Goal: Task Accomplishment & Management: Complete application form

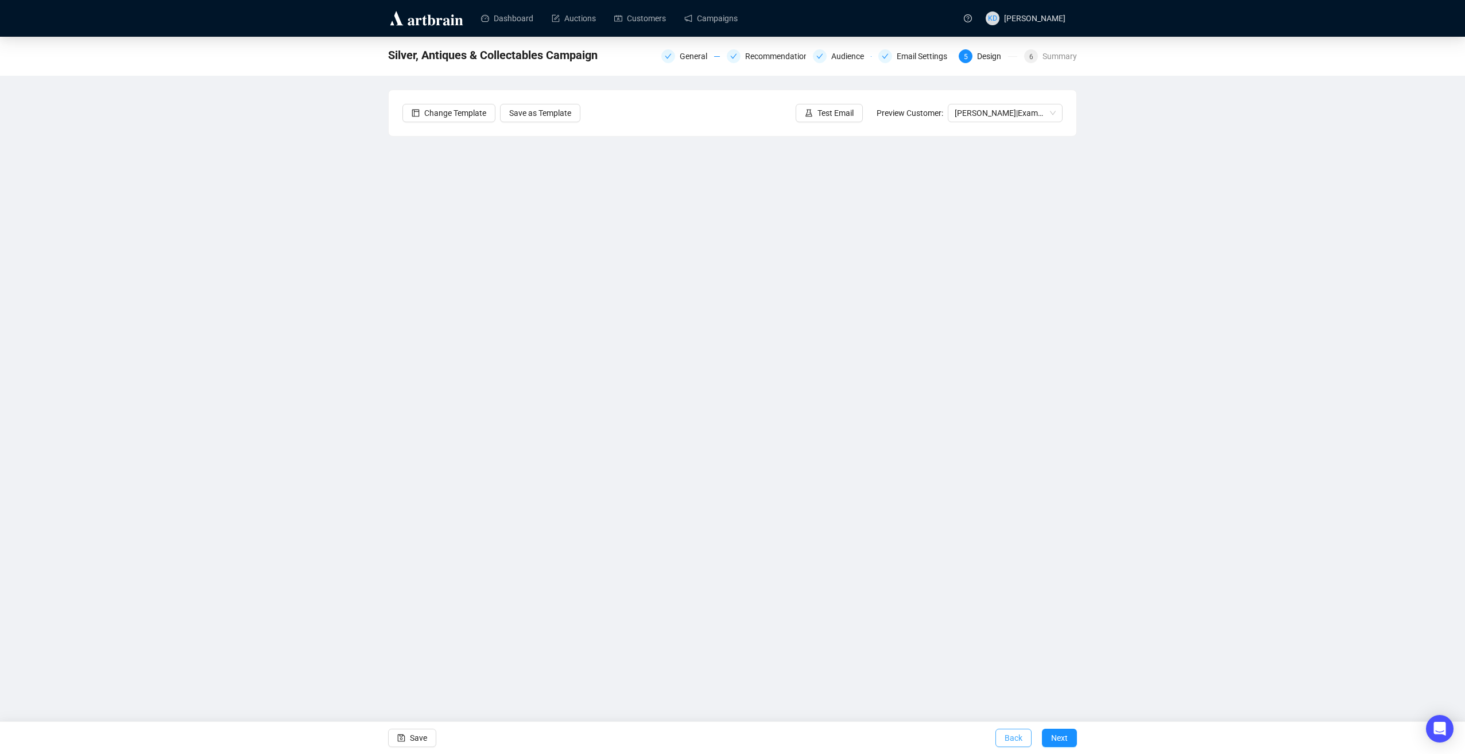
click at [1004, 735] on button "Back" at bounding box center [1013, 738] width 36 height 18
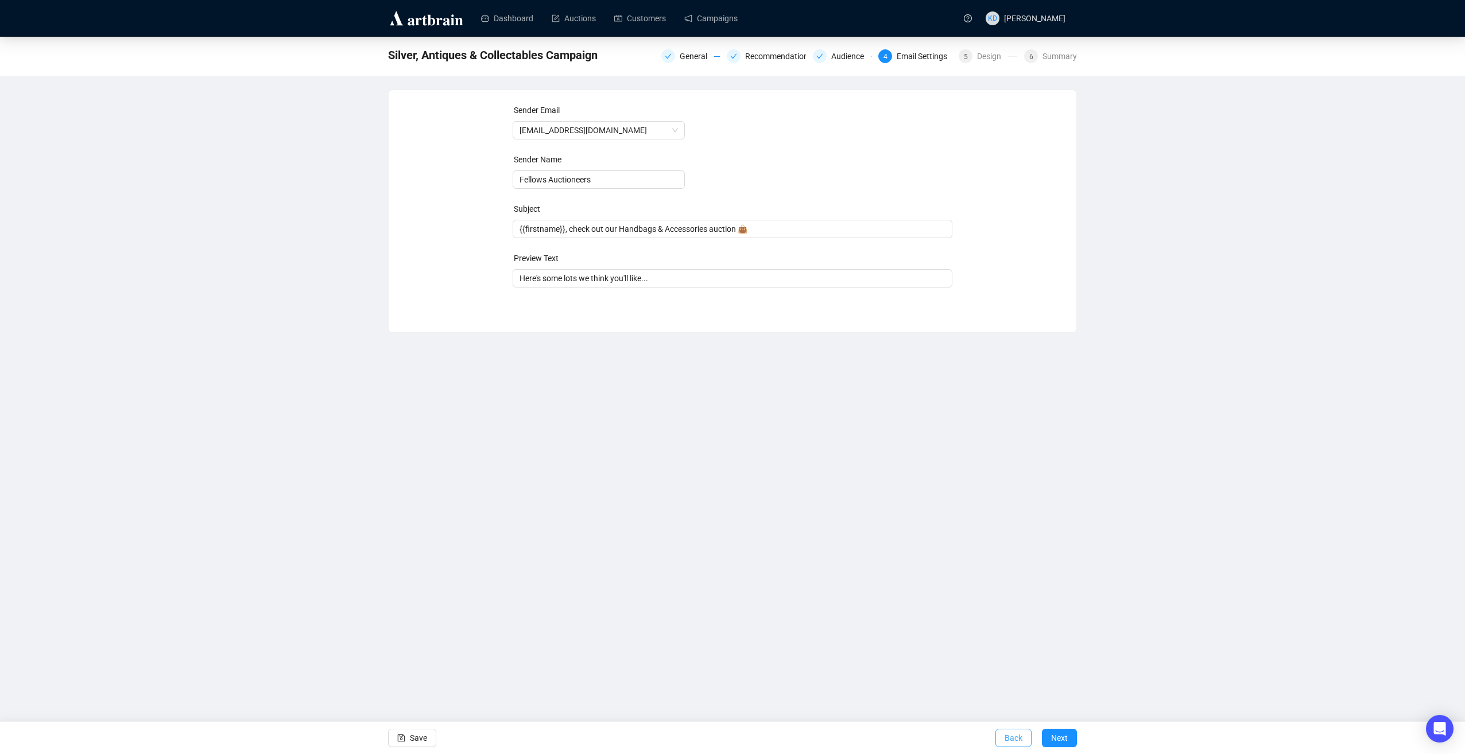
click at [1011, 744] on span "Back" at bounding box center [1013, 738] width 18 height 32
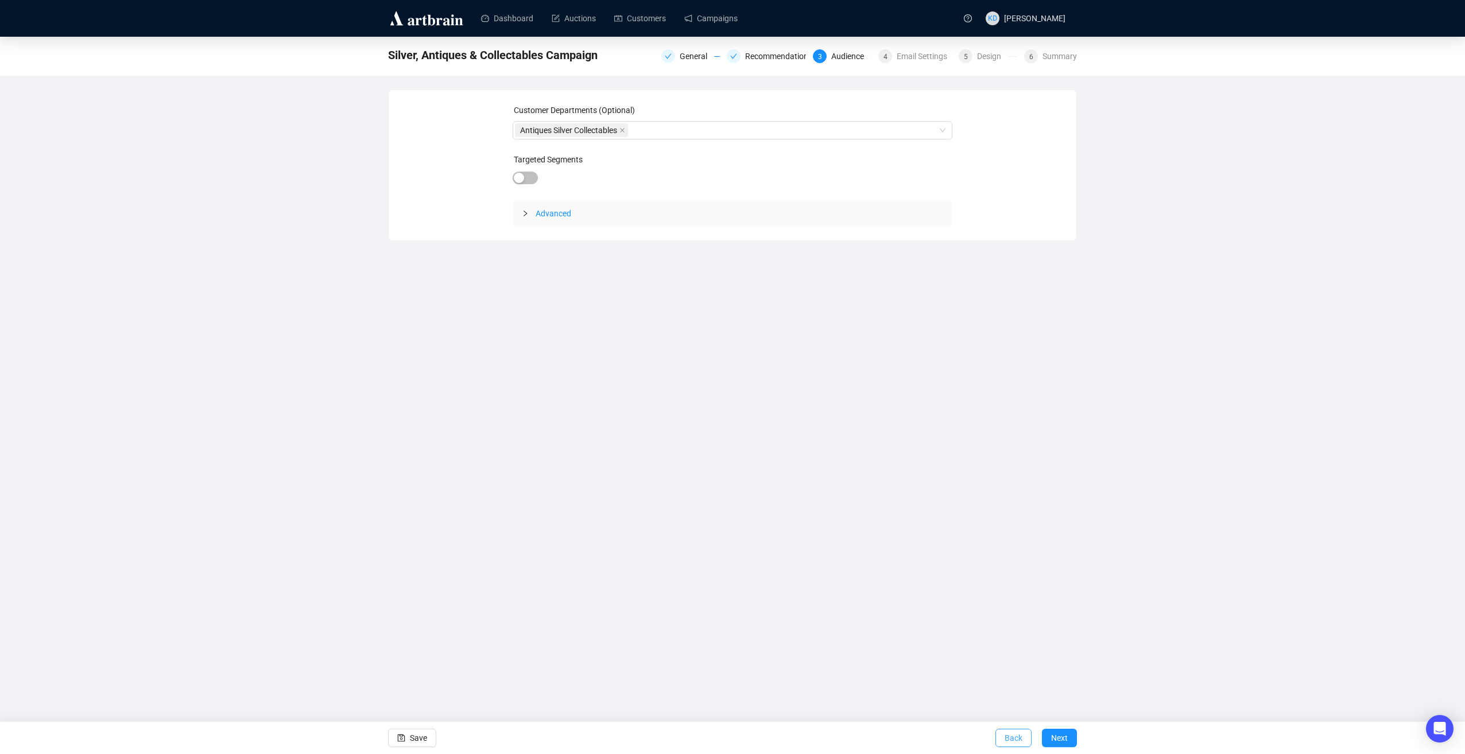
click at [1011, 738] on span "Back" at bounding box center [1013, 738] width 18 height 32
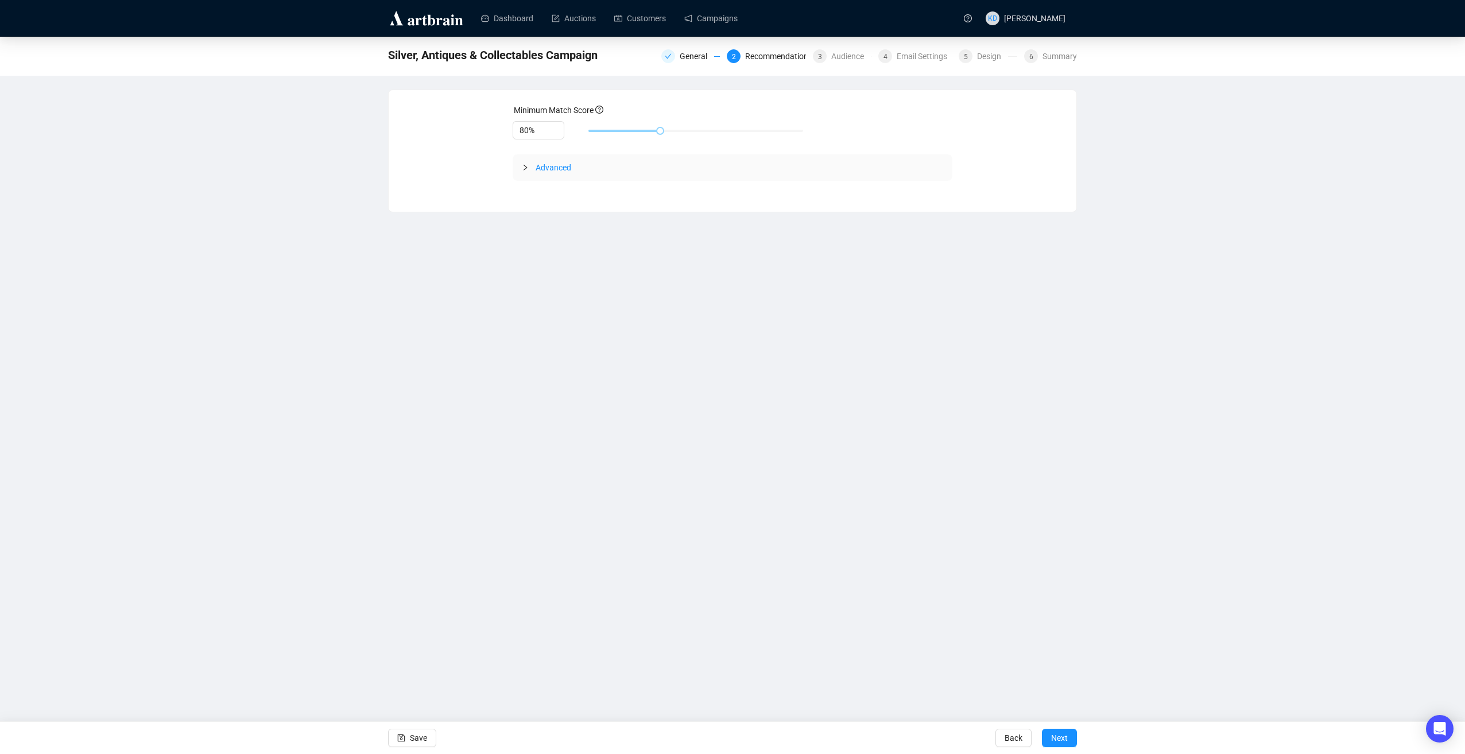
click at [1011, 738] on span "Back" at bounding box center [1013, 738] width 18 height 32
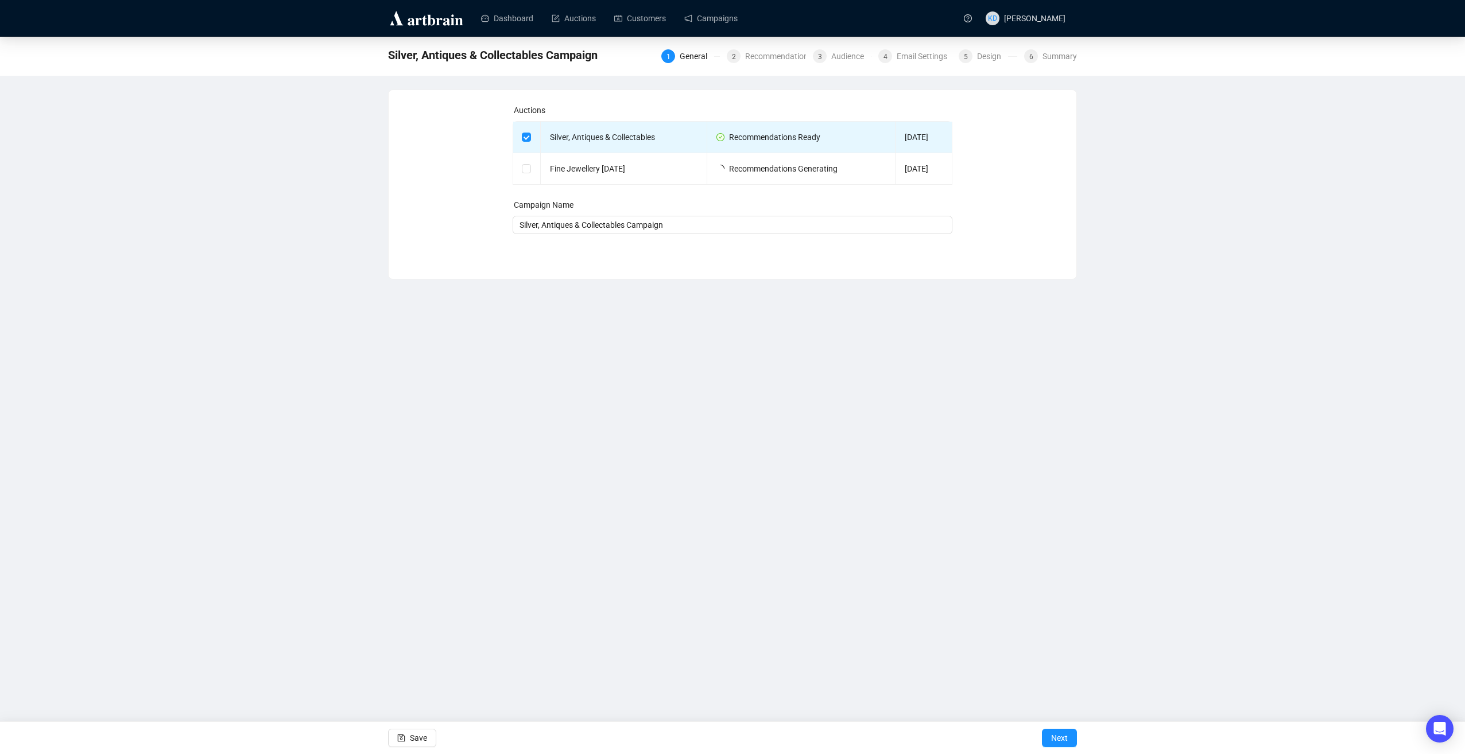
click at [1011, 738] on div "Save Next" at bounding box center [732, 737] width 1465 height 33
click at [586, 24] on link "Auctions" at bounding box center [574, 18] width 44 height 30
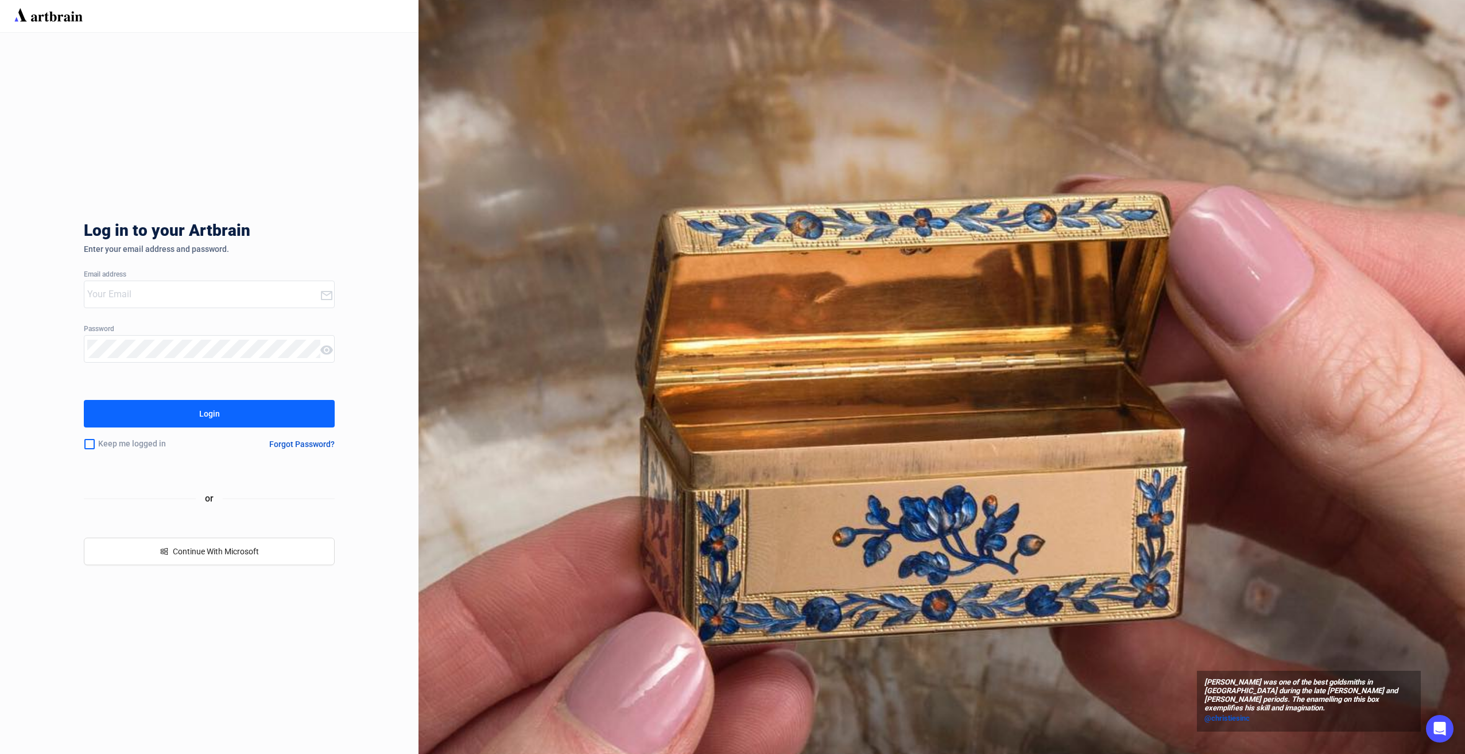
type input "[PERSON_NAME][EMAIL_ADDRESS][PERSON_NAME][DOMAIN_NAME]"
click at [222, 397] on div "Log in to your Artbrain Enter your email address and password. Email address [P…" at bounding box center [209, 393] width 251 height 721
click at [218, 416] on div "Login" at bounding box center [209, 414] width 21 height 18
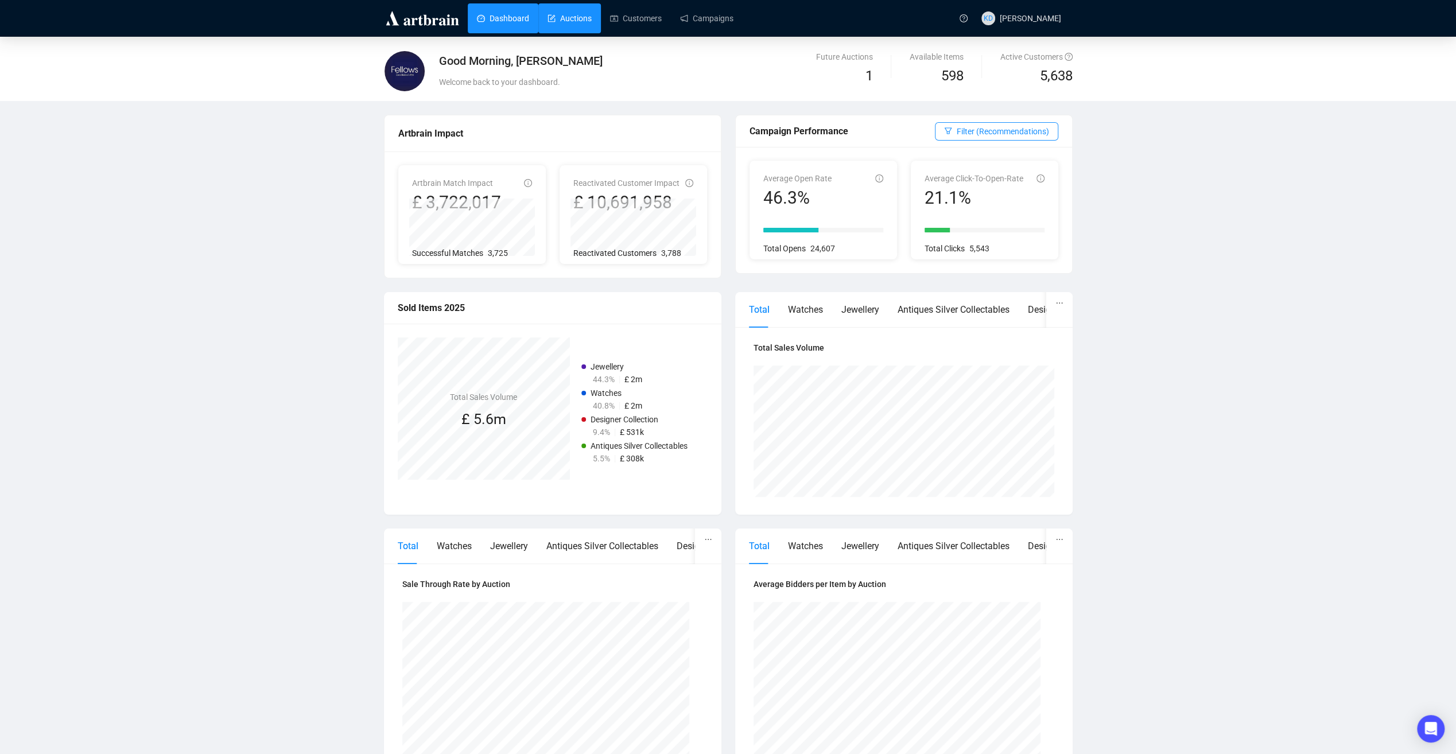
click at [579, 25] on link "Auctions" at bounding box center [570, 18] width 44 height 30
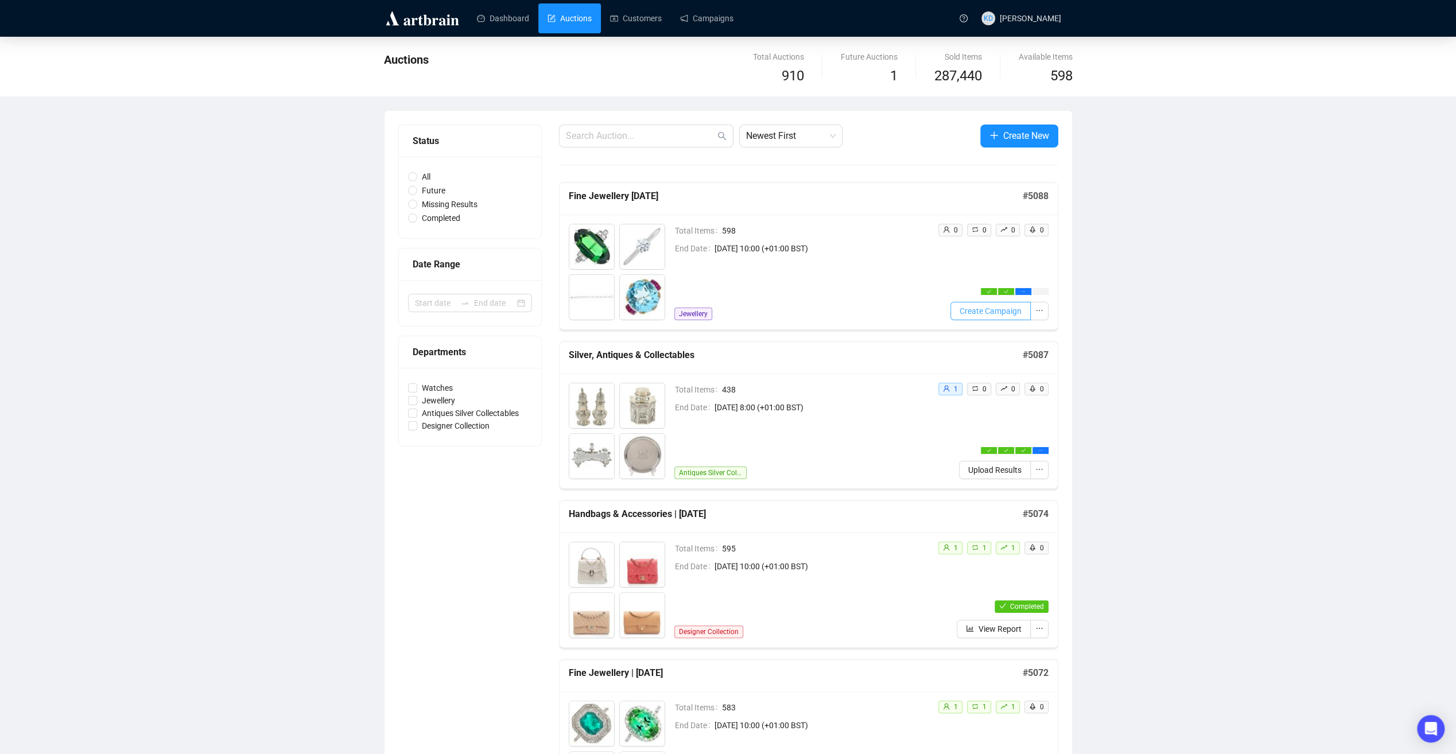
click at [976, 310] on span "Create Campaign" at bounding box center [991, 311] width 62 height 13
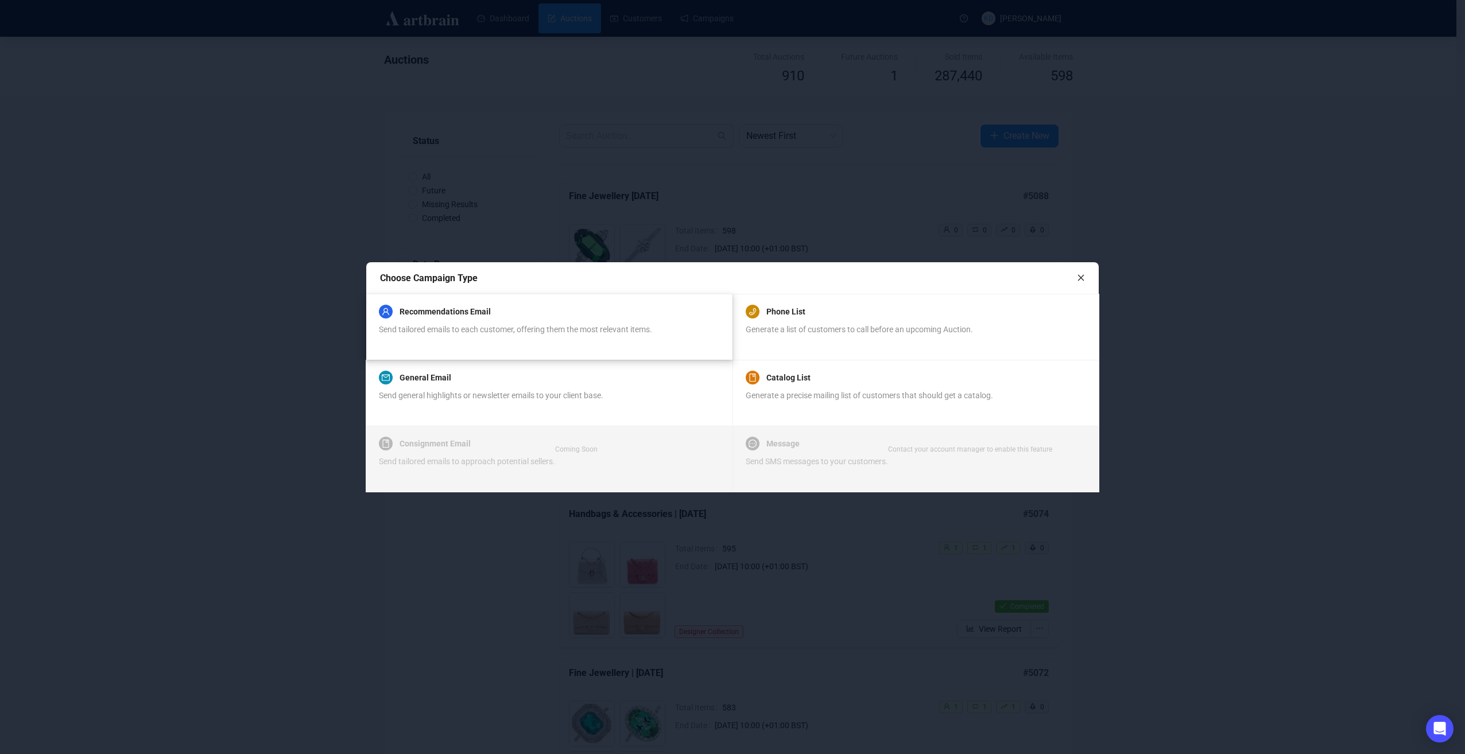
click at [500, 331] on span "Send tailored emails to each customer, offering them the most relevant items." at bounding box center [515, 329] width 273 height 9
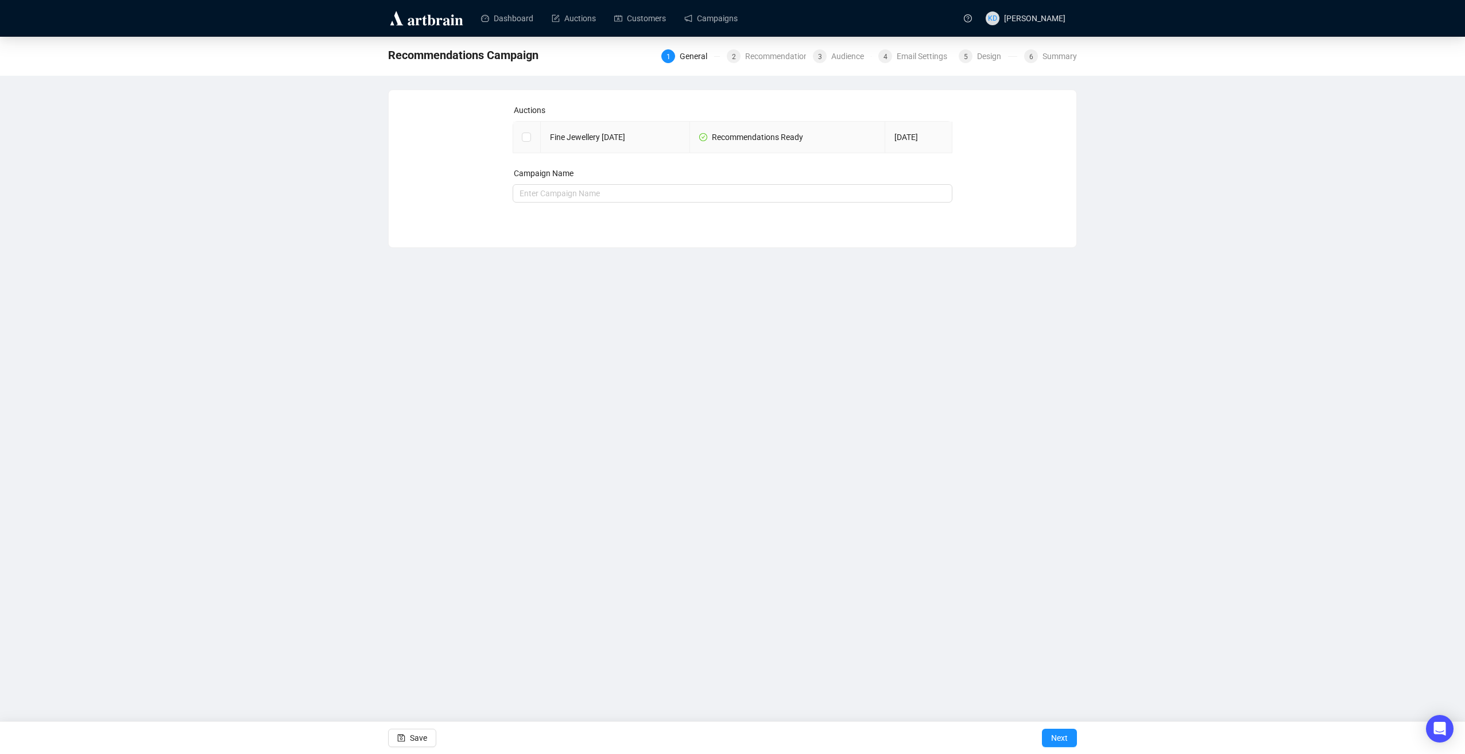
click at [531, 135] on td at bounding box center [527, 138] width 28 height 32
click at [527, 137] on input "checkbox" at bounding box center [526, 137] width 8 height 8
checkbox input "true"
type input "Fine Jewellery [DATE] Campaign"
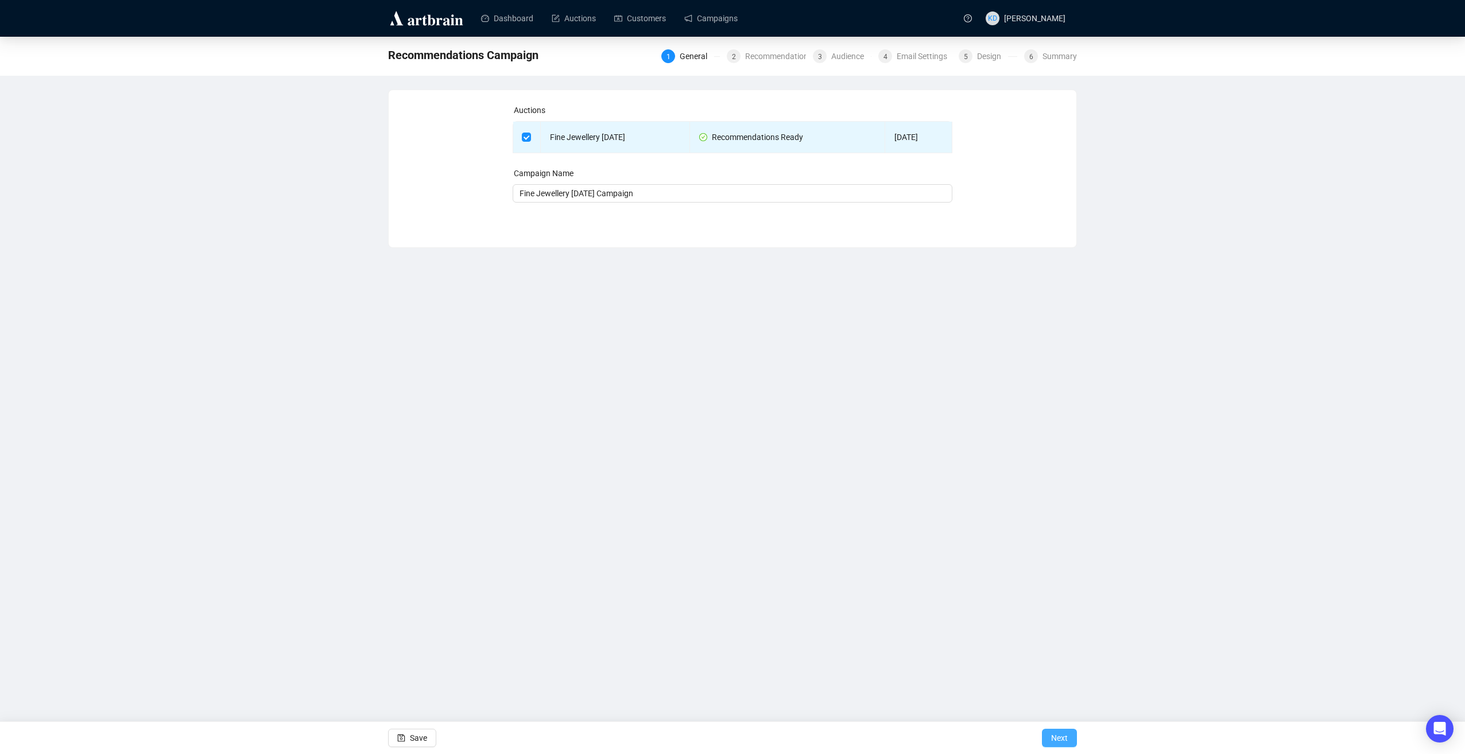
click at [1065, 737] on span "Next" at bounding box center [1059, 738] width 17 height 32
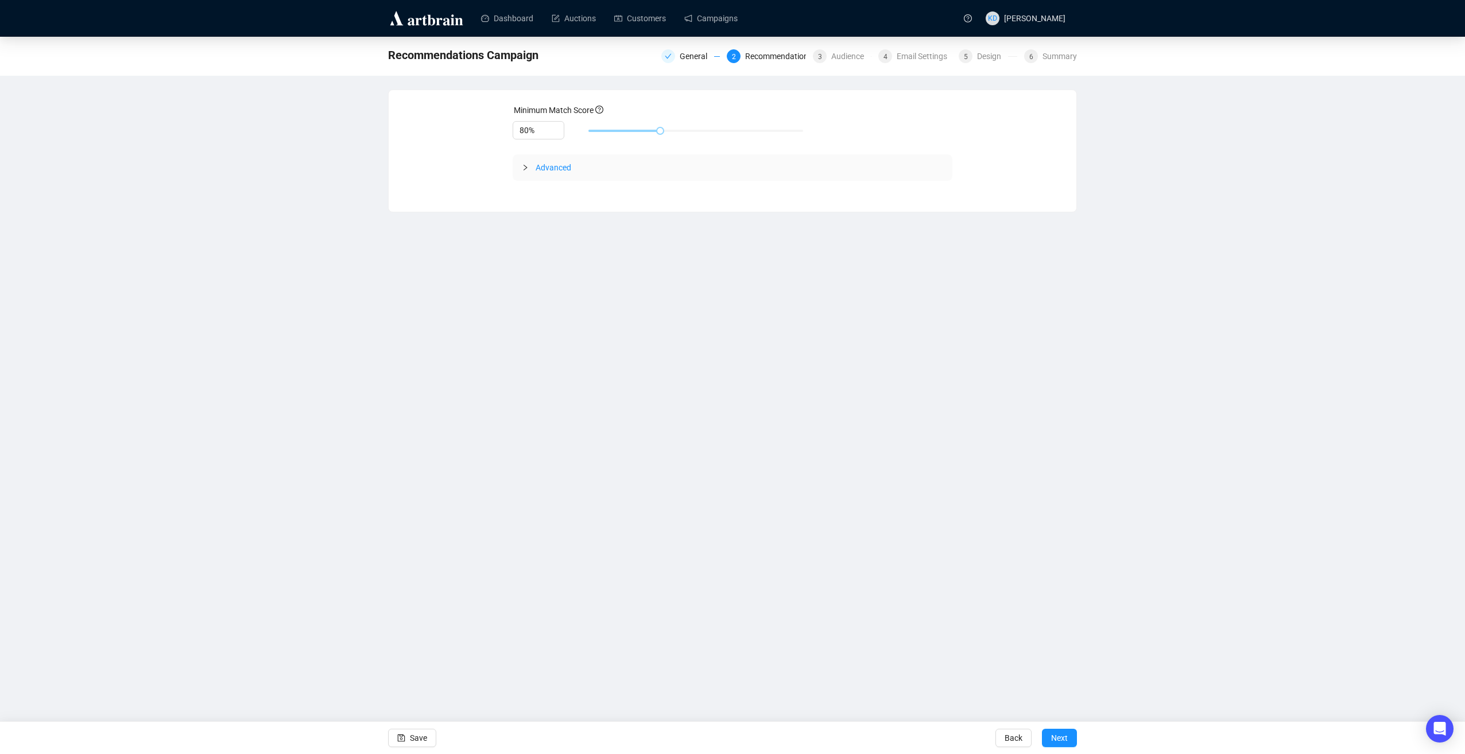
click at [532, 167] on div at bounding box center [529, 167] width 14 height 13
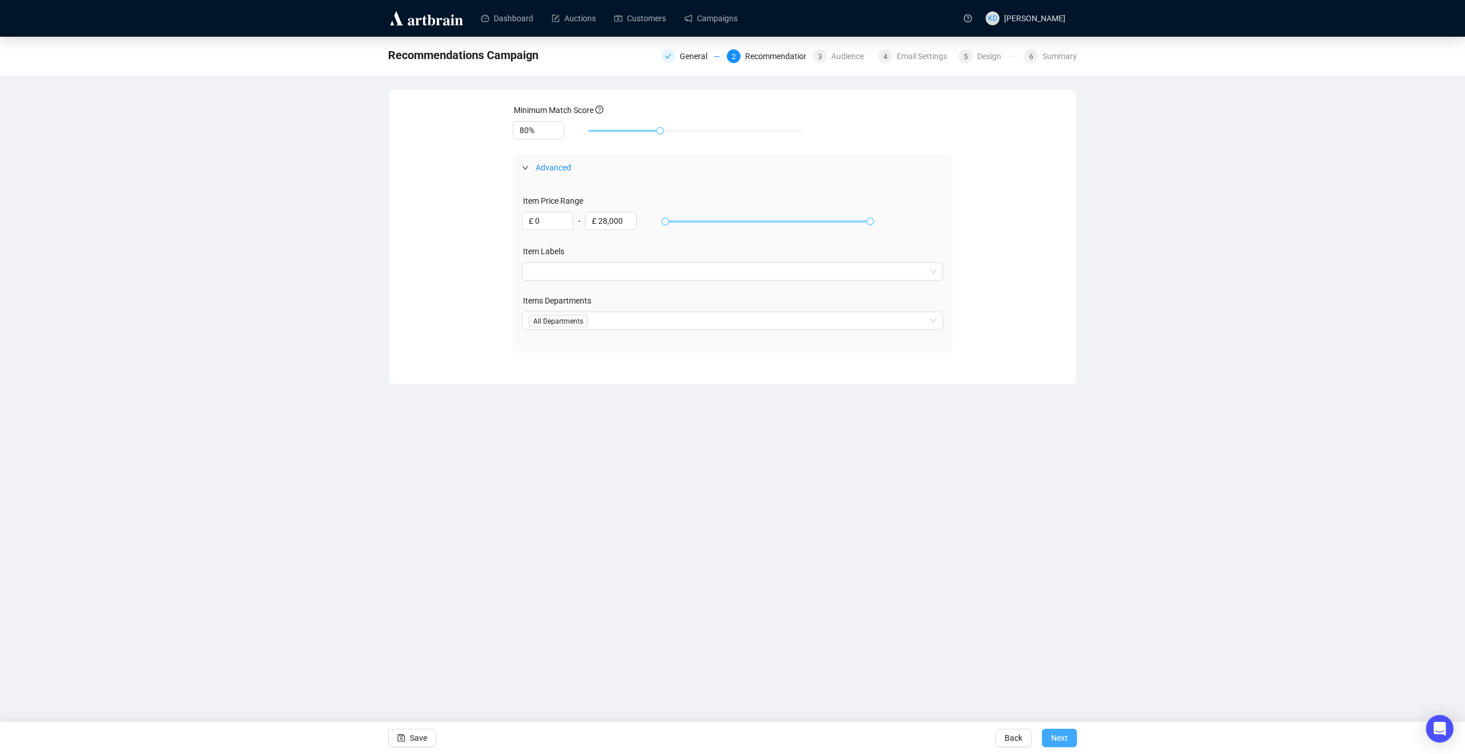
click at [1061, 739] on span "Next" at bounding box center [1059, 738] width 17 height 32
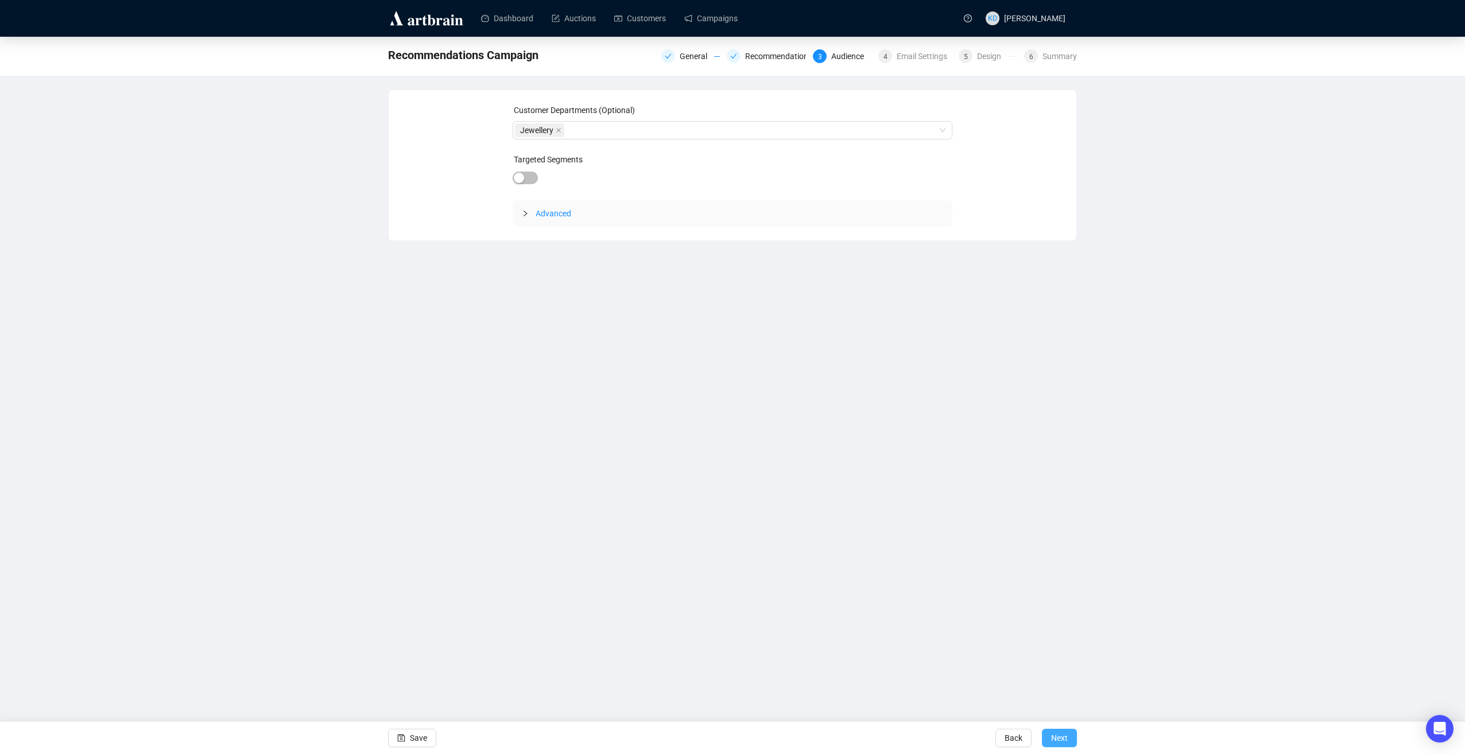
click at [1062, 730] on span "Next" at bounding box center [1059, 738] width 17 height 32
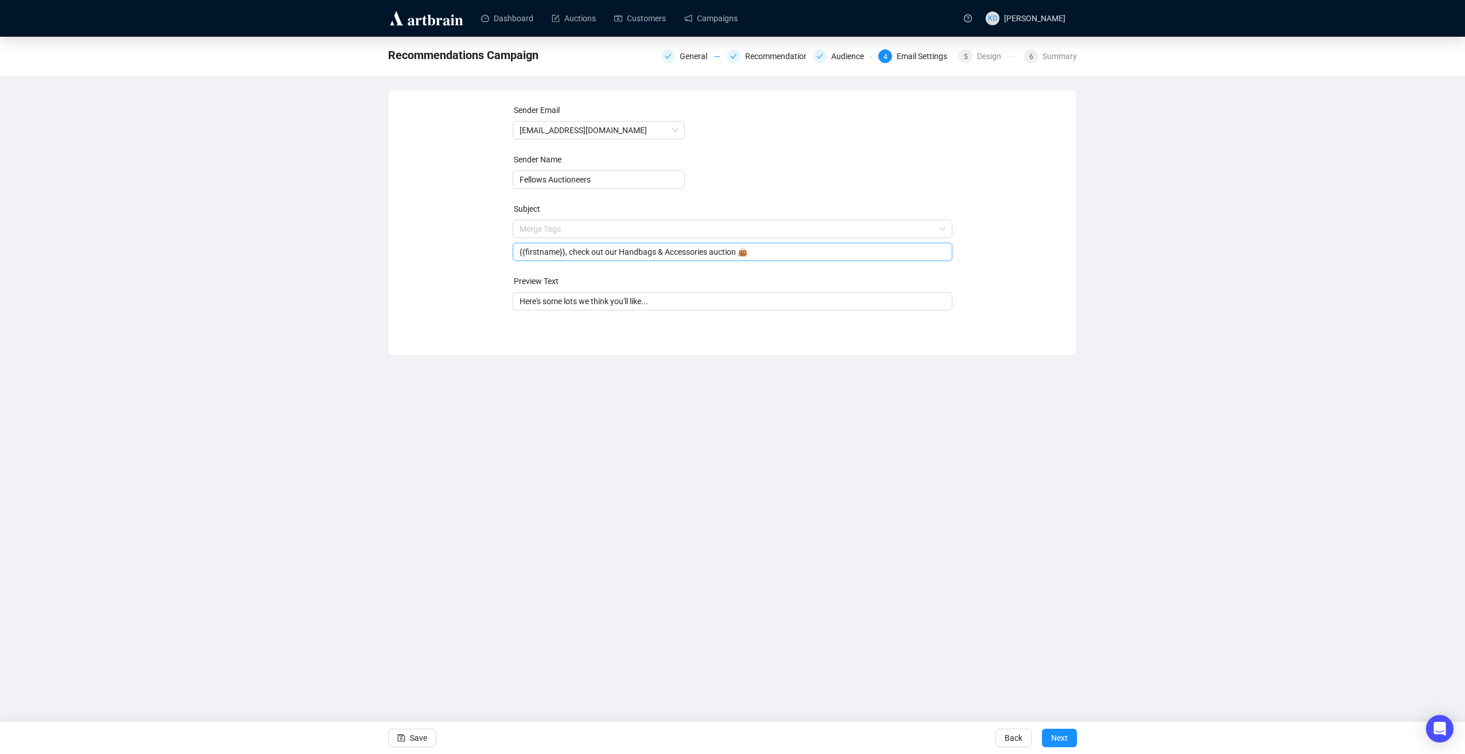
click at [617, 230] on span "Merge Tags {{firstname}}, check out our Handbags & Accessories auction 👜" at bounding box center [733, 240] width 440 height 32
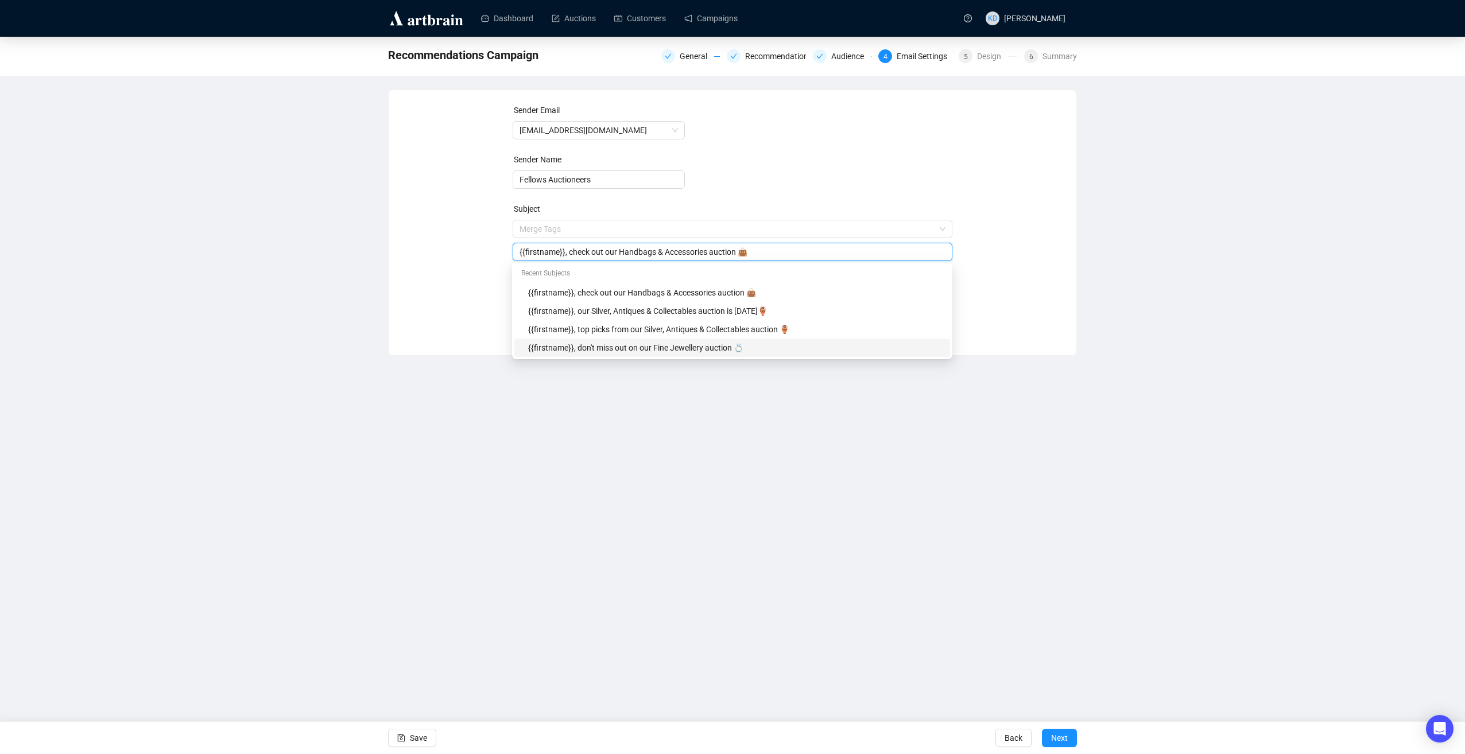
click at [736, 350] on div "{{firstname}}, don't miss out on our Fine Jewellery auction 💍" at bounding box center [735, 347] width 415 height 13
type input "{{firstname}}, don't miss out on our Fine Jewellery auction 💍"
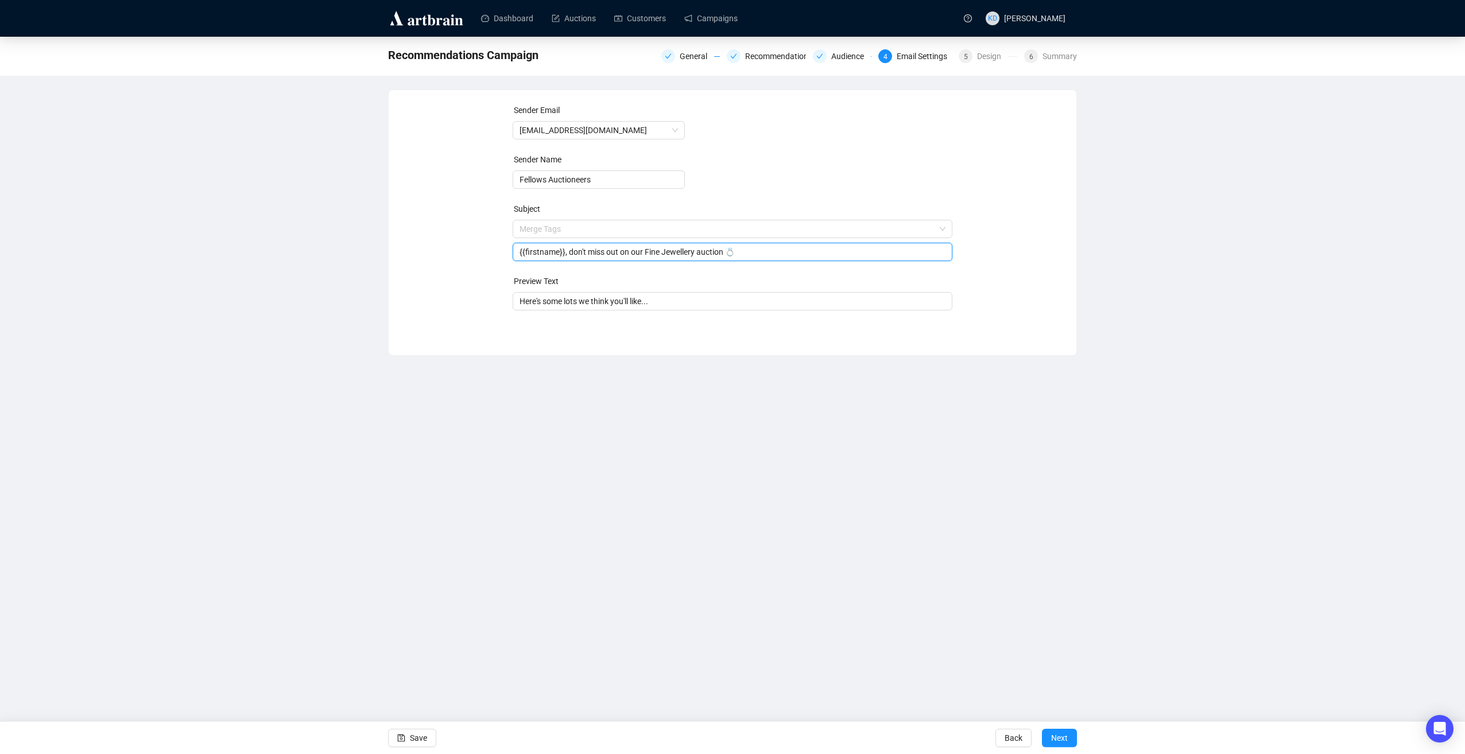
click at [675, 392] on div "Dashboard Auctions Customers Campaigns KD [PERSON_NAME] Recommendations Campaig…" at bounding box center [732, 377] width 1465 height 754
click at [1057, 743] on span "Next" at bounding box center [1059, 738] width 17 height 32
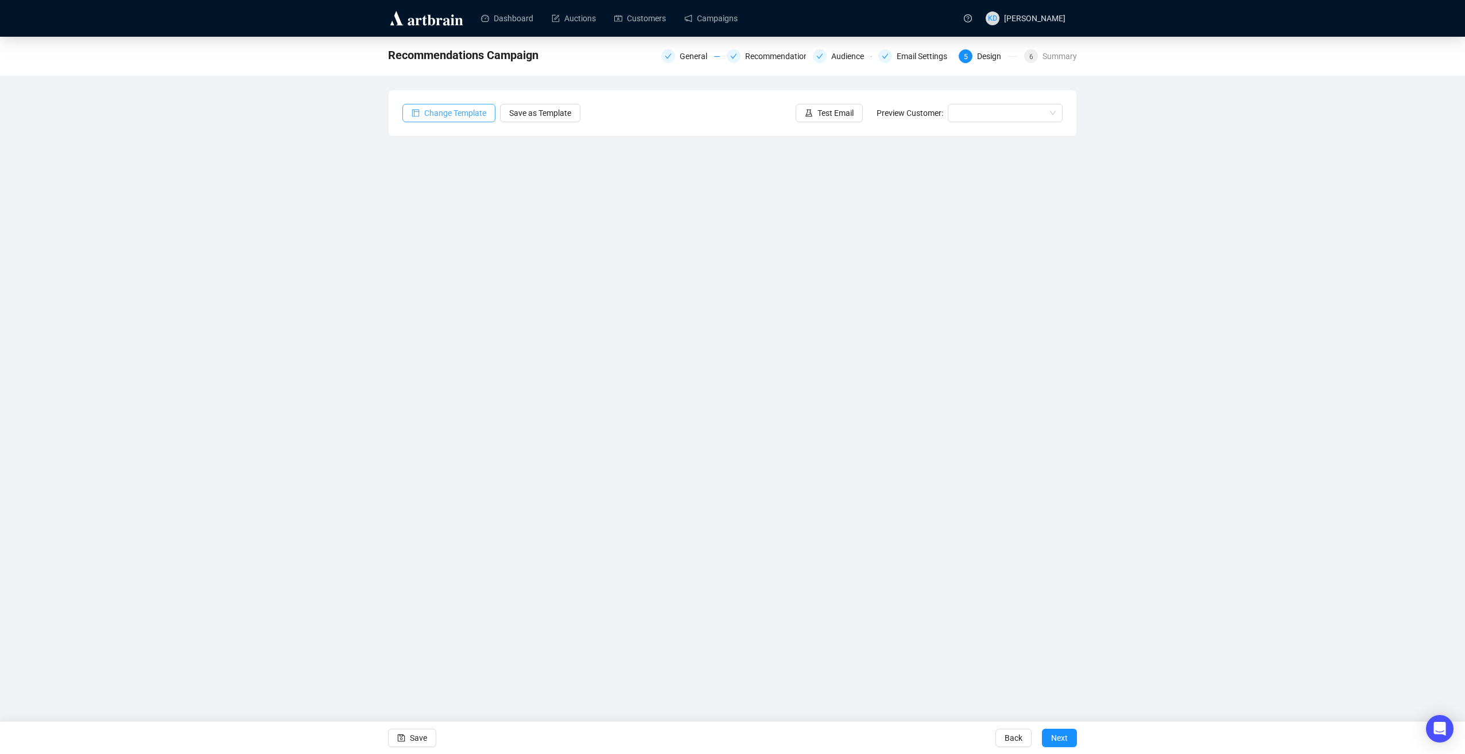
click at [472, 115] on span "Change Template" at bounding box center [455, 113] width 62 height 13
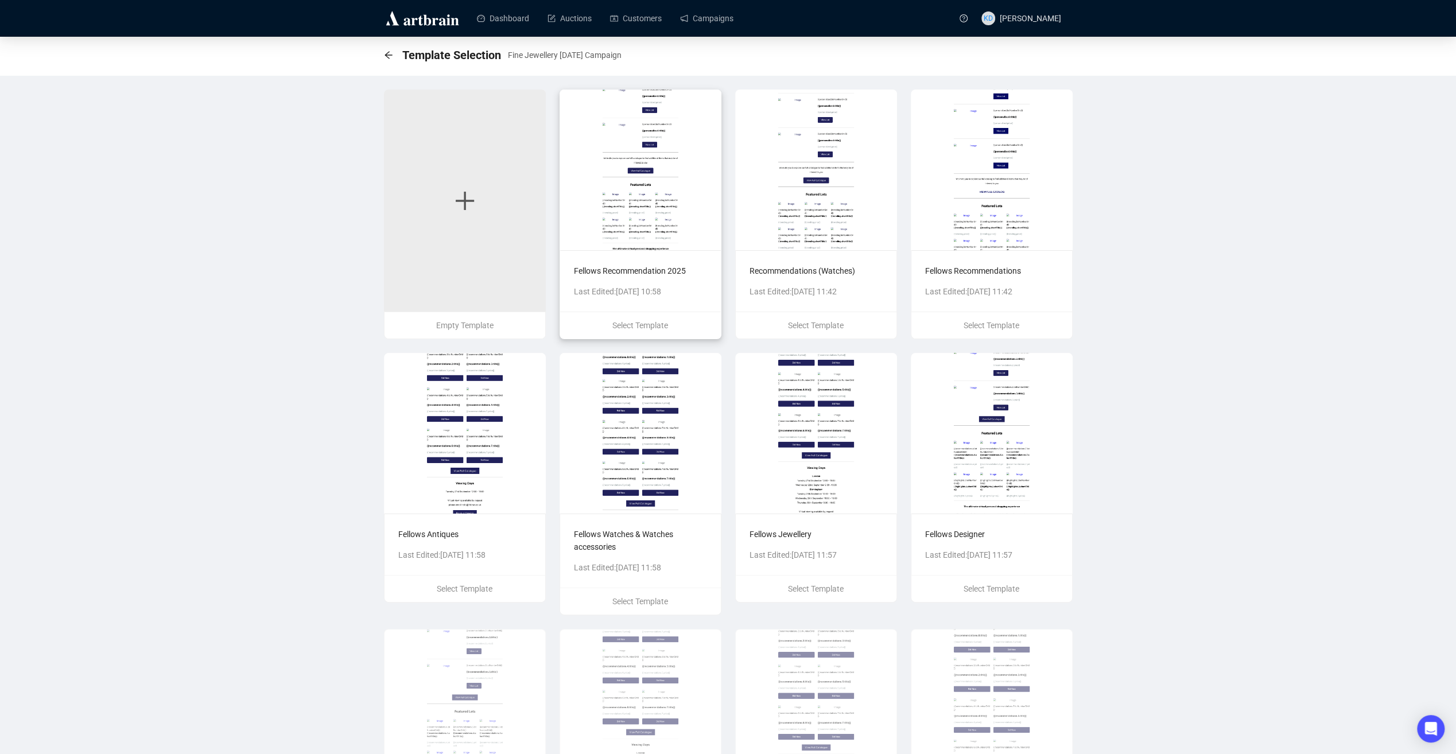
click at [692, 147] on img at bounding box center [641, 170] width 162 height 161
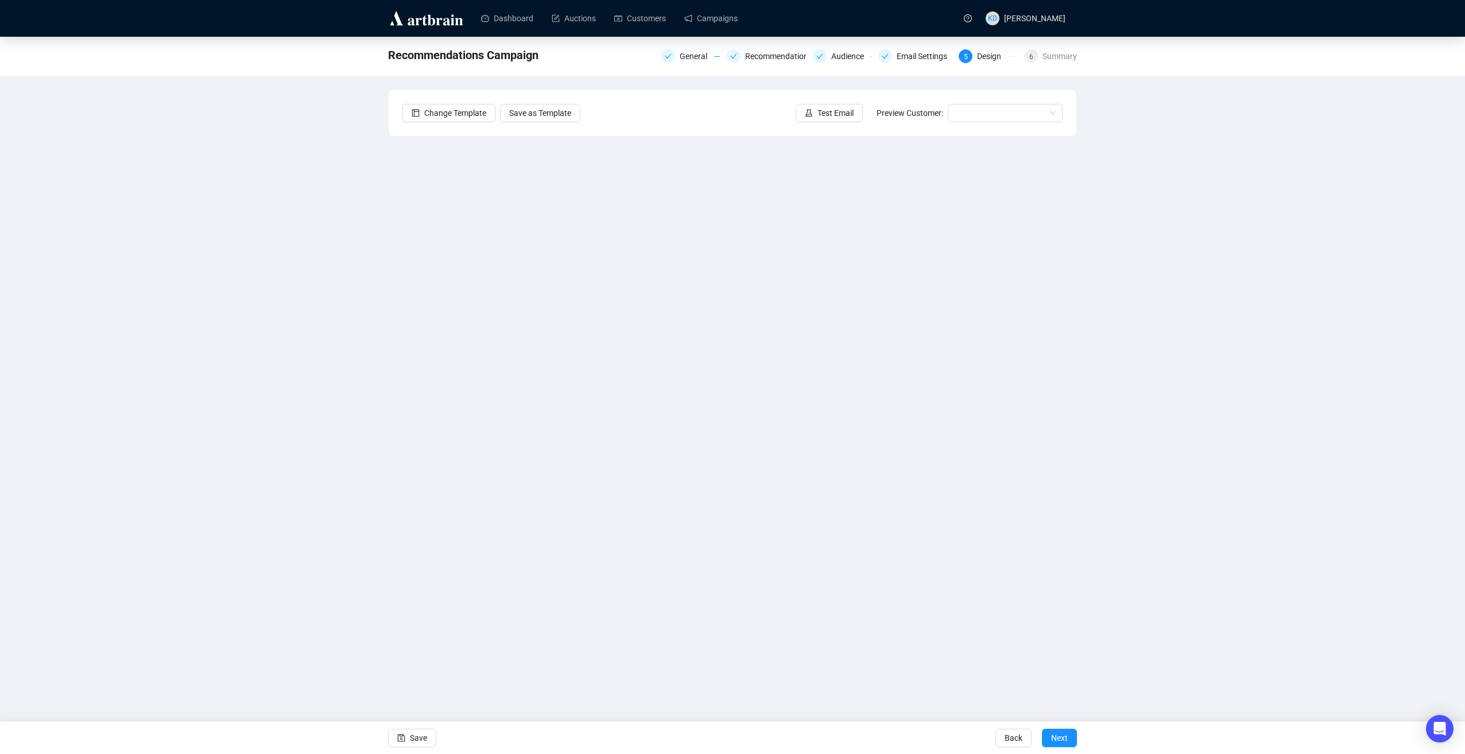
click at [1087, 394] on div "Recommendations Campaign General Recommendations Audience Email Settings 5 Desi…" at bounding box center [732, 321] width 1465 height 568
click at [1055, 731] on span "Next" at bounding box center [1059, 738] width 17 height 32
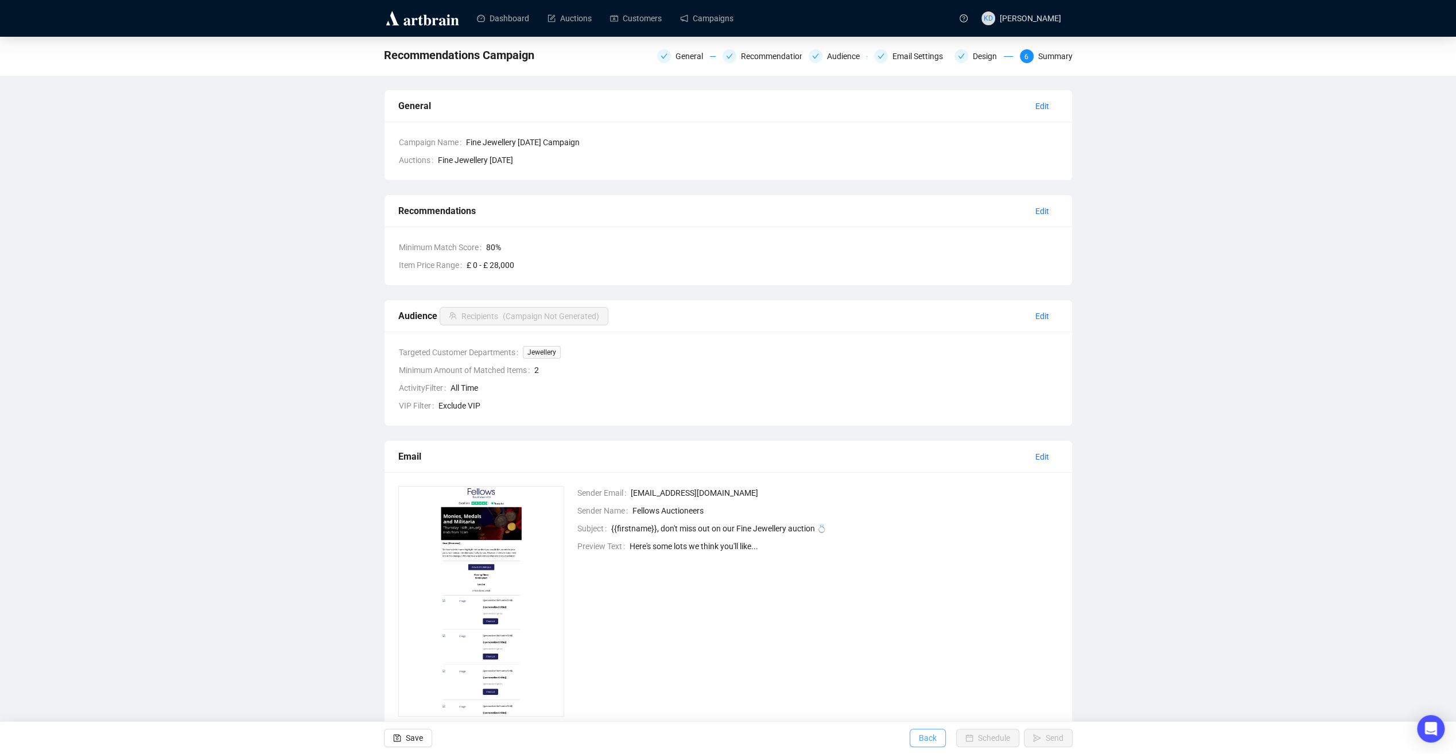
click at [919, 735] on button "Back" at bounding box center [928, 738] width 36 height 18
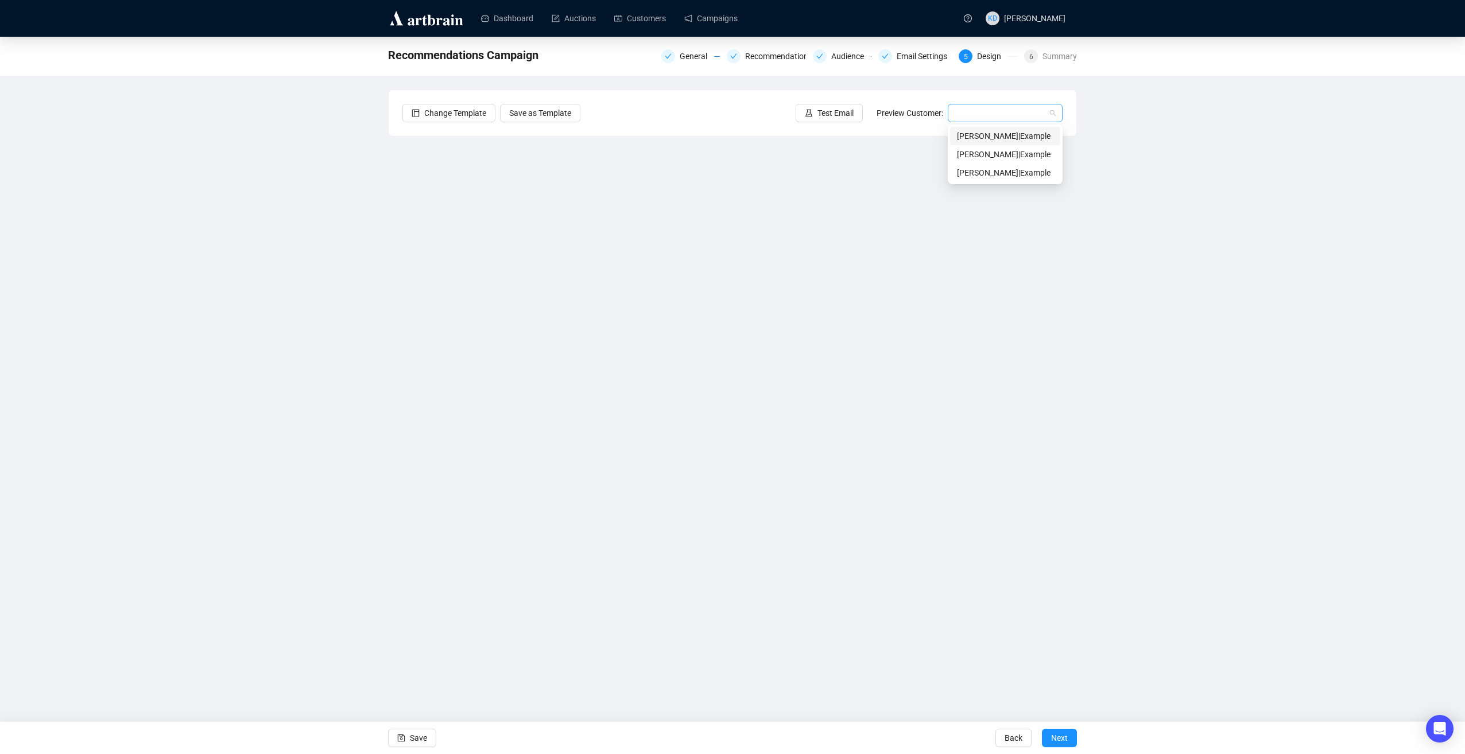
click at [1053, 110] on span at bounding box center [1004, 112] width 101 height 17
click at [1010, 154] on div "[PERSON_NAME] | Example" at bounding box center [1005, 154] width 96 height 13
click at [1058, 731] on span "Next" at bounding box center [1059, 738] width 17 height 32
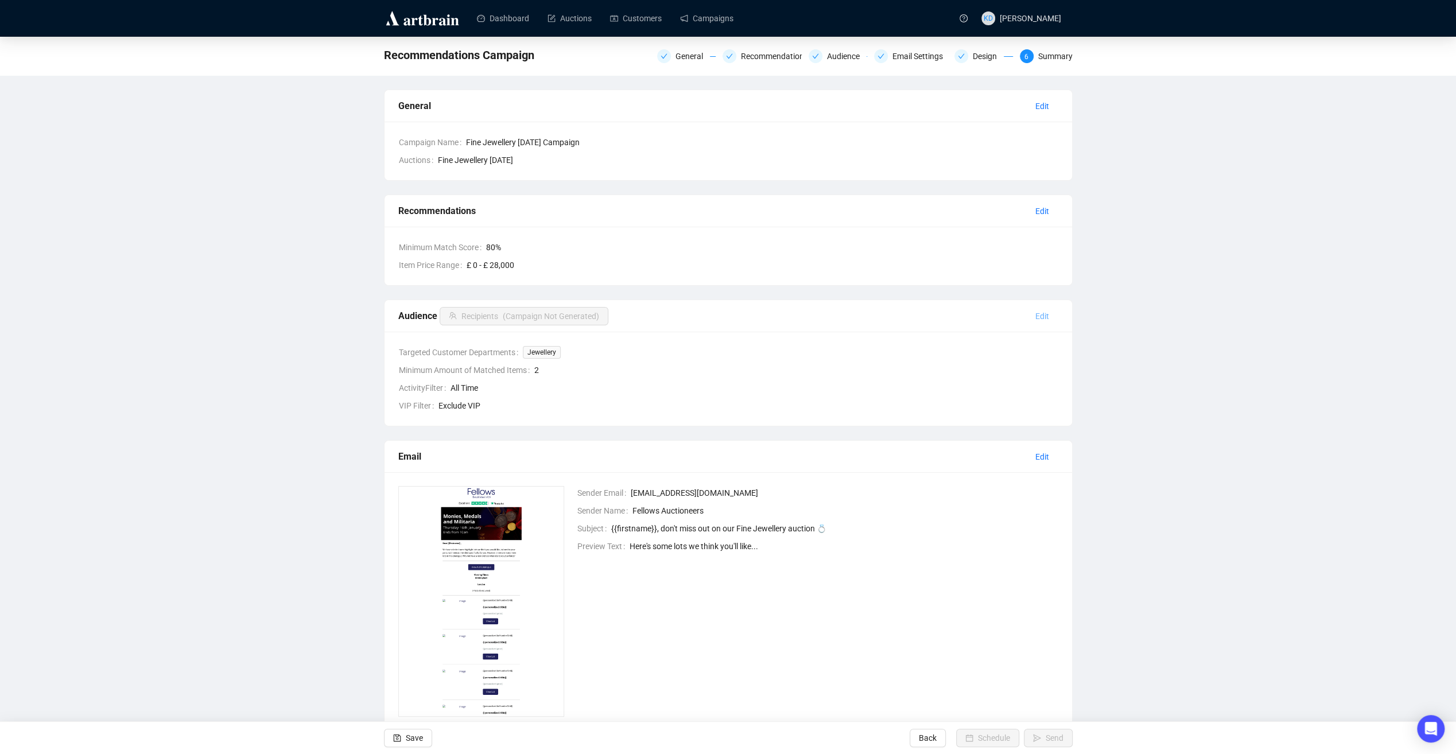
click at [1039, 312] on span "Edit" at bounding box center [1042, 316] width 14 height 13
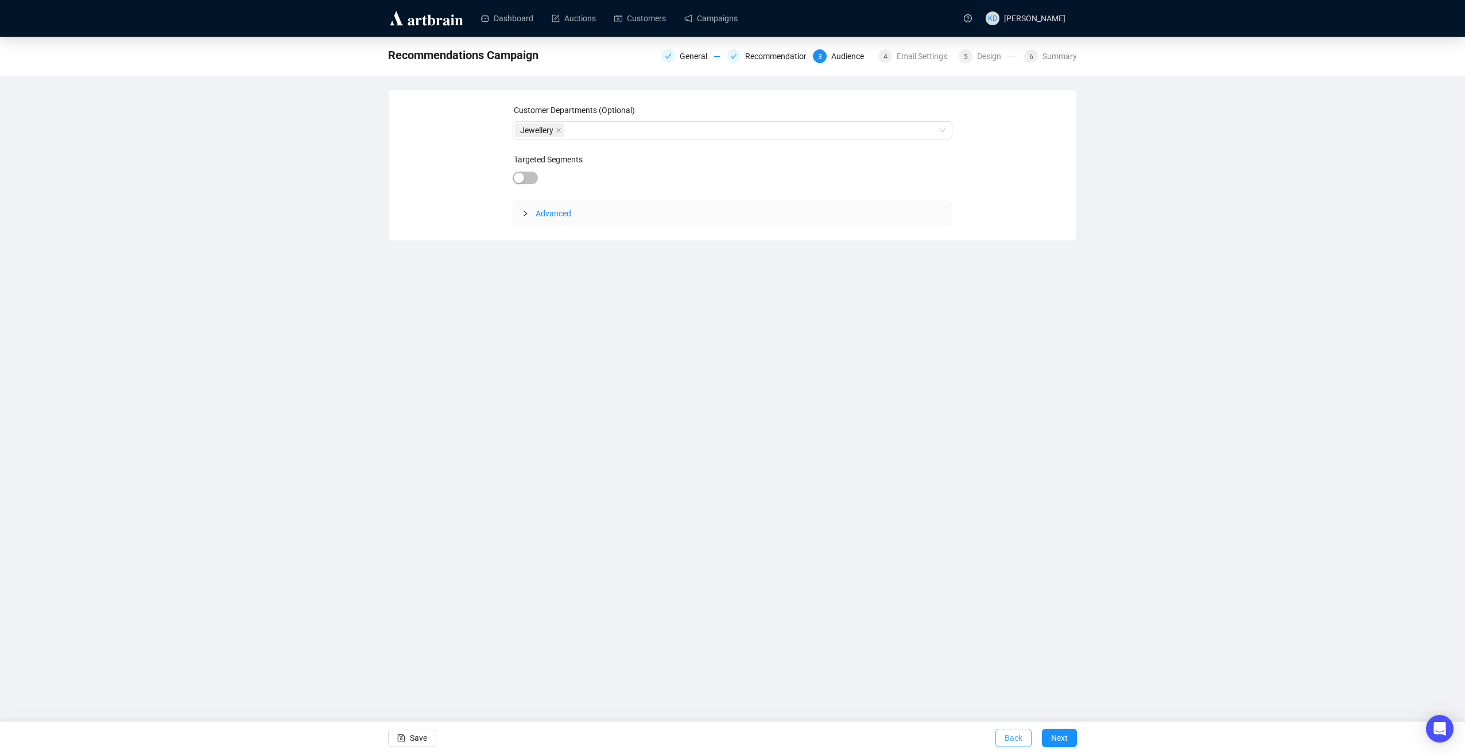
click at [1014, 739] on span "Back" at bounding box center [1013, 738] width 18 height 32
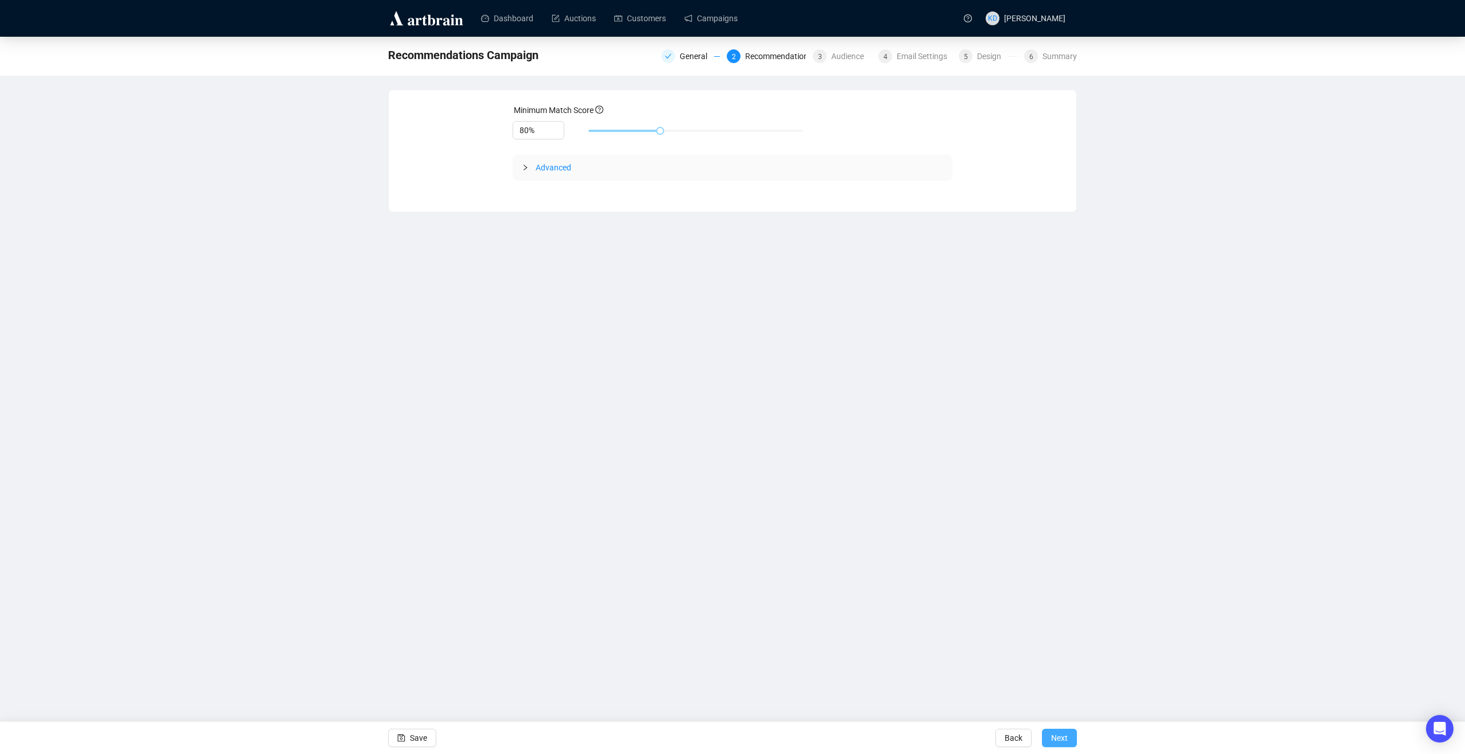
click at [1066, 740] on span "Next" at bounding box center [1059, 738] width 17 height 32
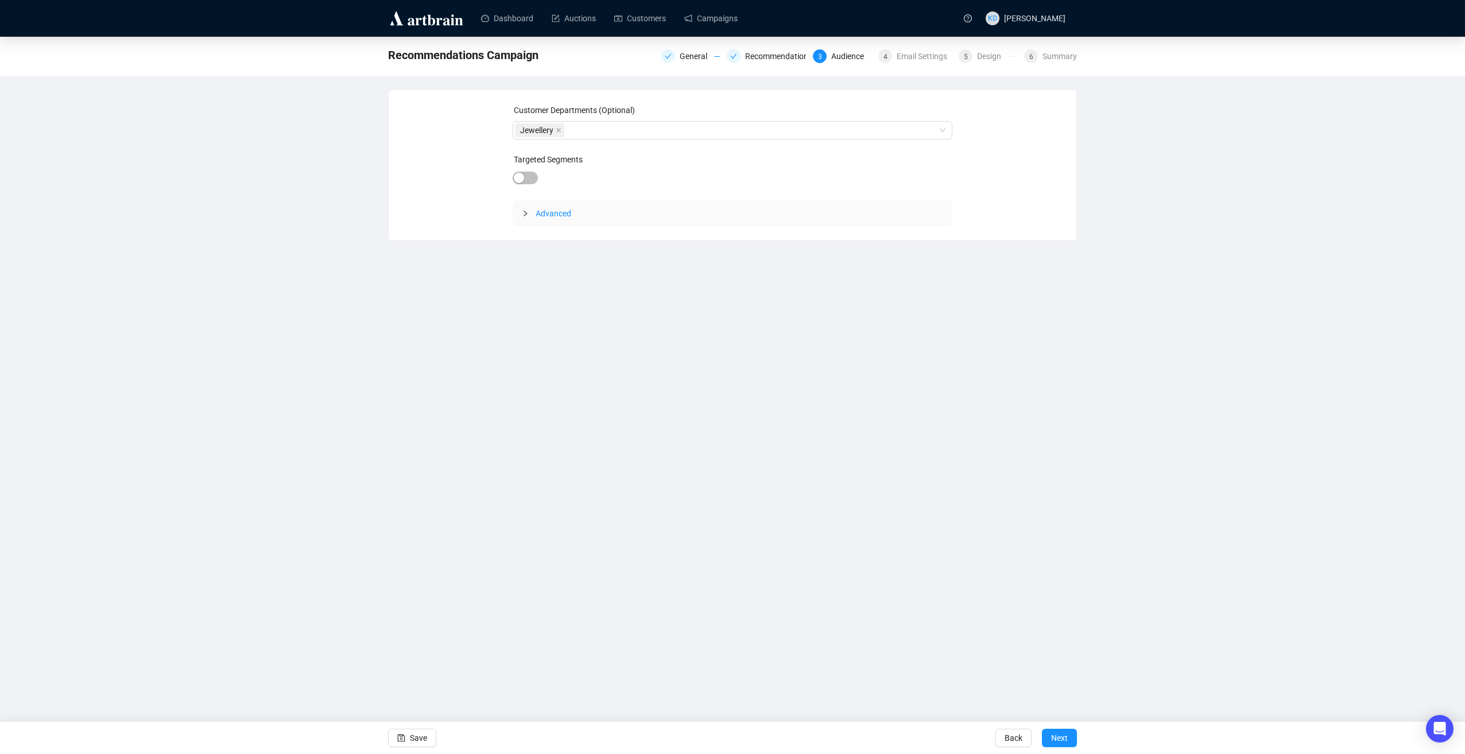
click at [1066, 740] on span "Next" at bounding box center [1059, 738] width 17 height 32
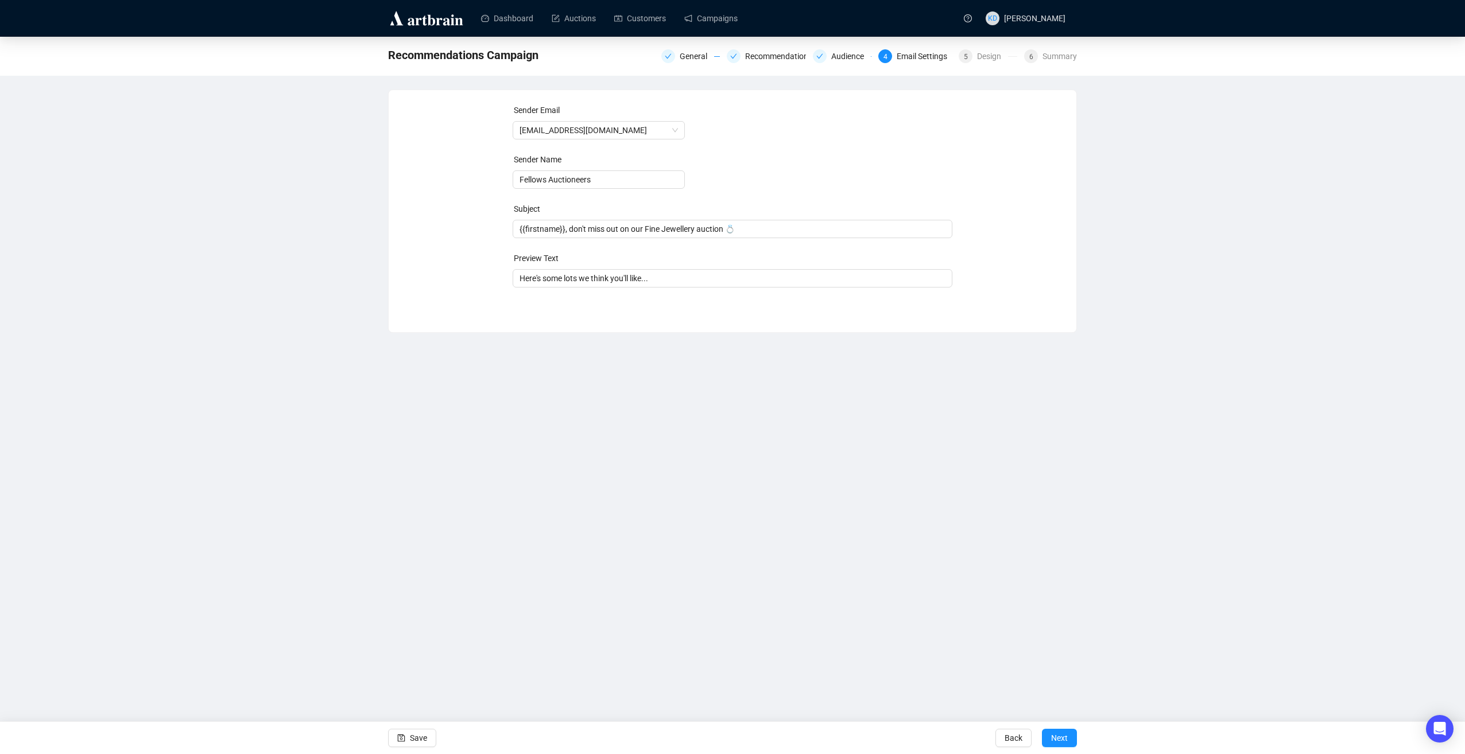
click at [1066, 740] on span "Next" at bounding box center [1059, 738] width 17 height 32
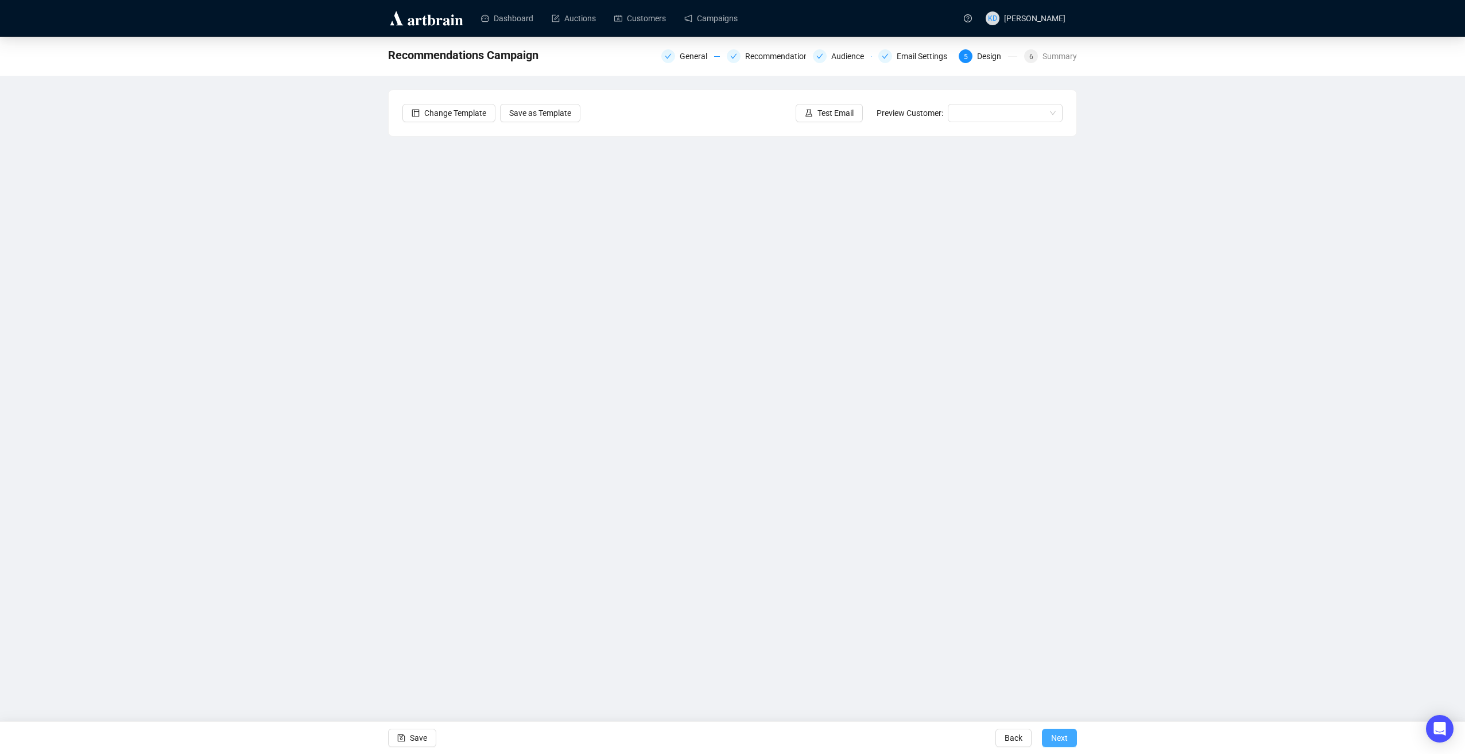
click at [1063, 740] on span "Next" at bounding box center [1059, 738] width 17 height 32
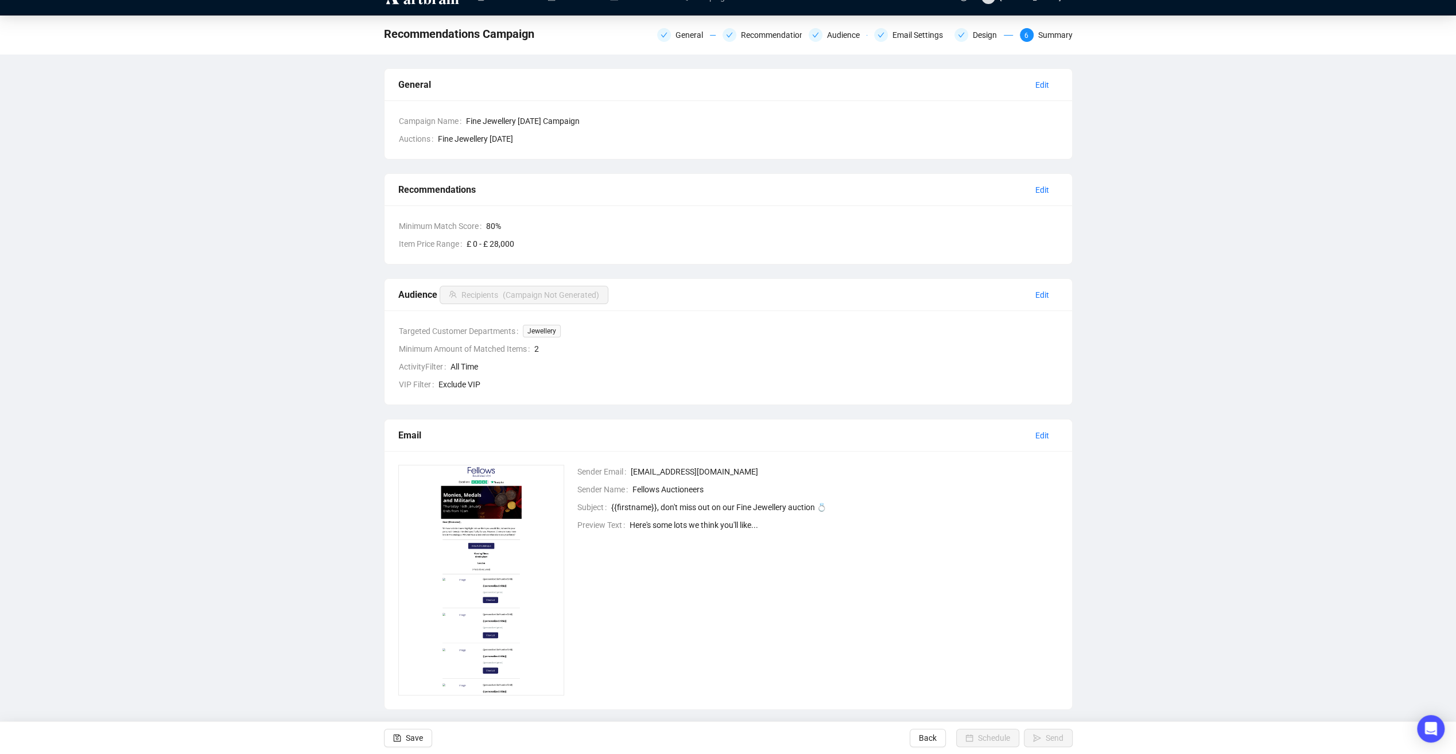
scroll to position [32, 0]
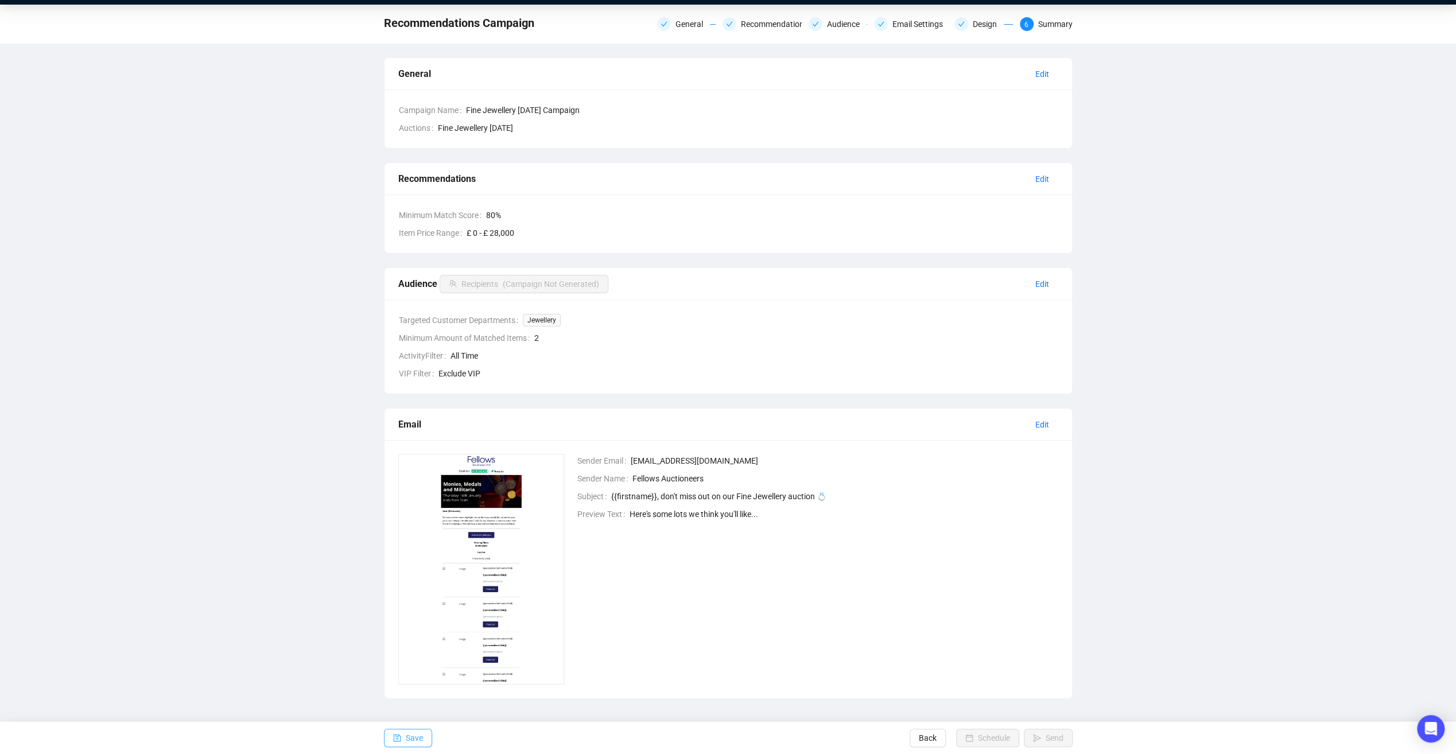
click at [422, 738] on button "Save" at bounding box center [408, 738] width 48 height 18
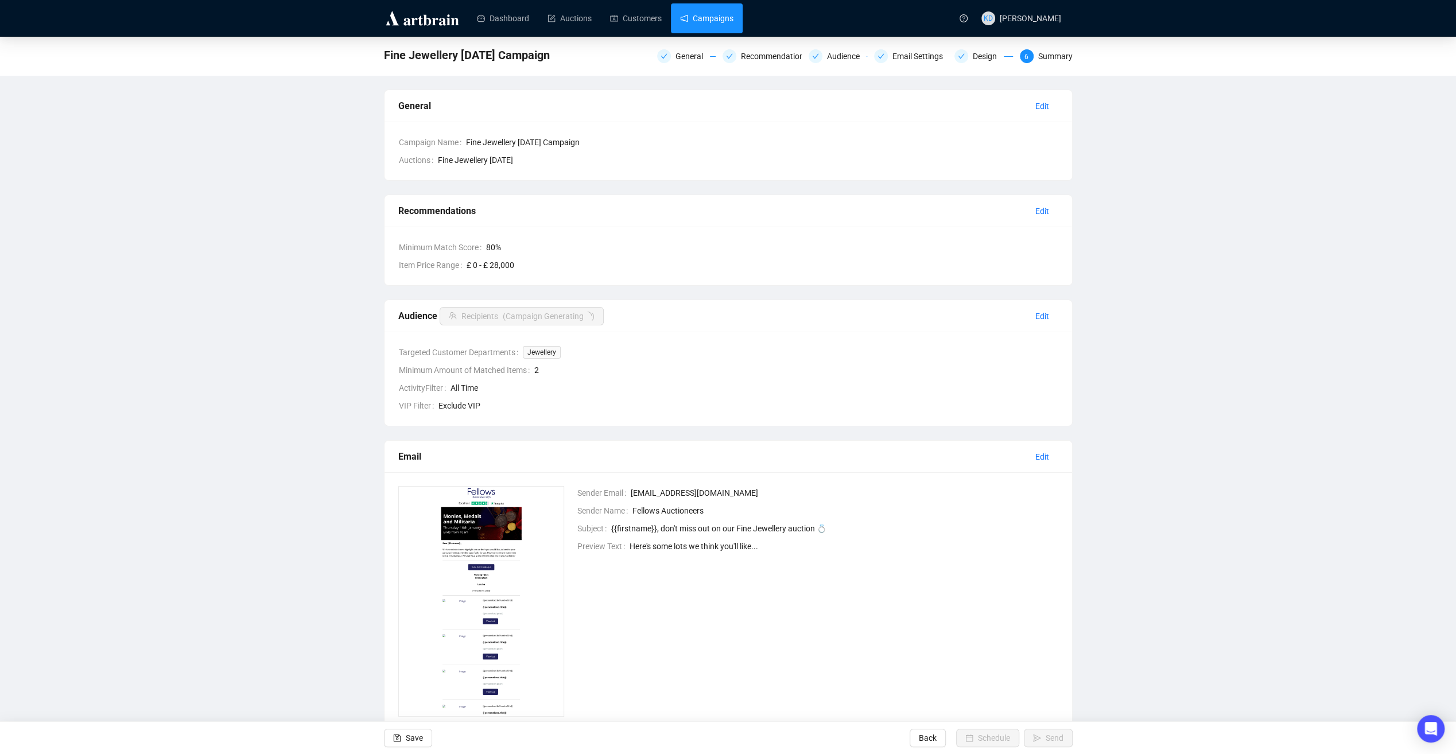
click at [695, 24] on link "Campaigns" at bounding box center [706, 18] width 53 height 30
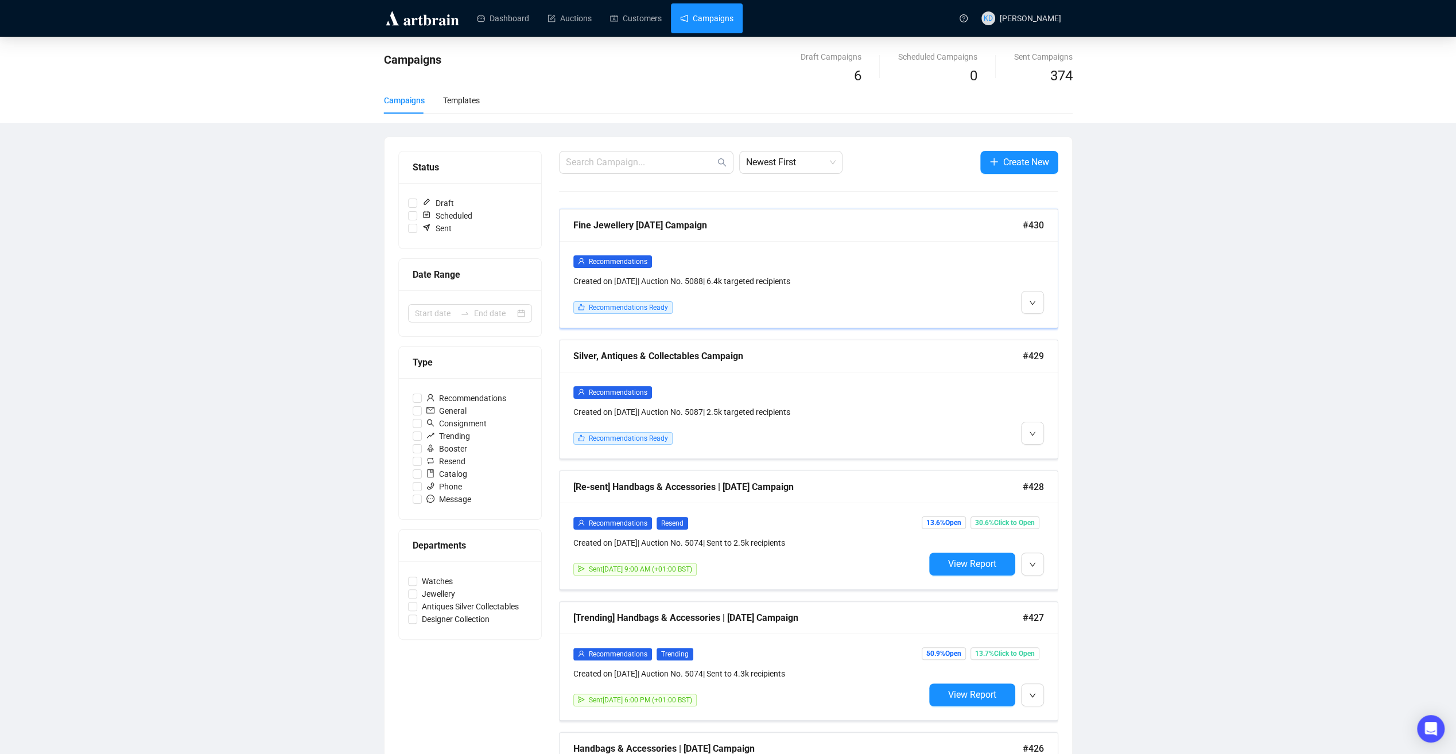
click at [709, 235] on div "Fine Jewellery [DATE] Campaign #430" at bounding box center [809, 225] width 498 height 32
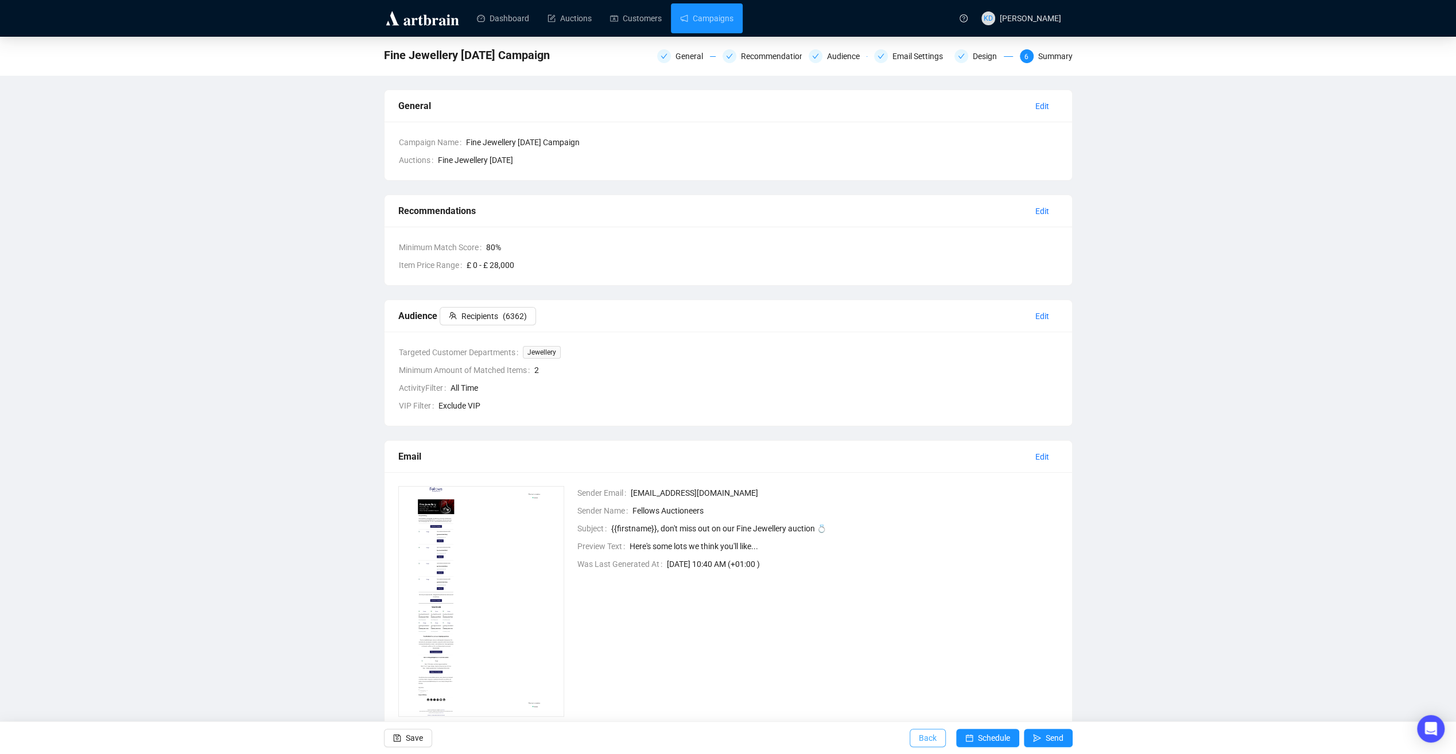
drag, startPoint x: 929, startPoint y: 735, endPoint x: 812, endPoint y: 659, distance: 140.2
click at [929, 735] on span "Back" at bounding box center [928, 738] width 18 height 32
